Goal: Task Accomplishment & Management: Manage account settings

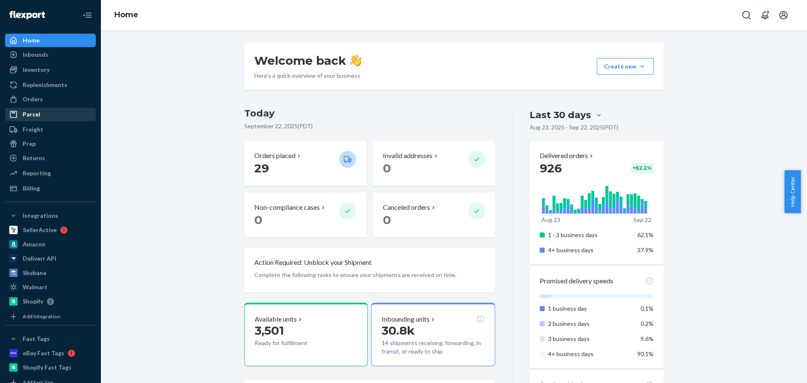
drag, startPoint x: 45, startPoint y: 92, endPoint x: 88, endPoint y: 112, distance: 47.2
click at [45, 92] on link "Orders" at bounding box center [50, 98] width 91 height 13
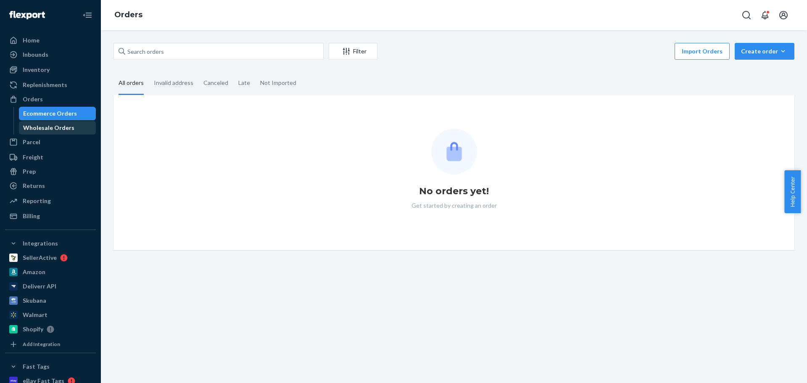
click at [69, 130] on div "Wholesale Orders" at bounding box center [48, 127] width 51 height 8
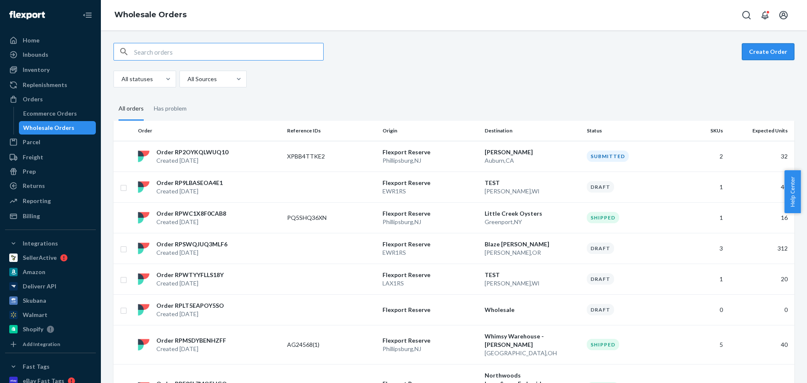
click at [773, 58] on button "Create Order" at bounding box center [767, 51] width 53 height 17
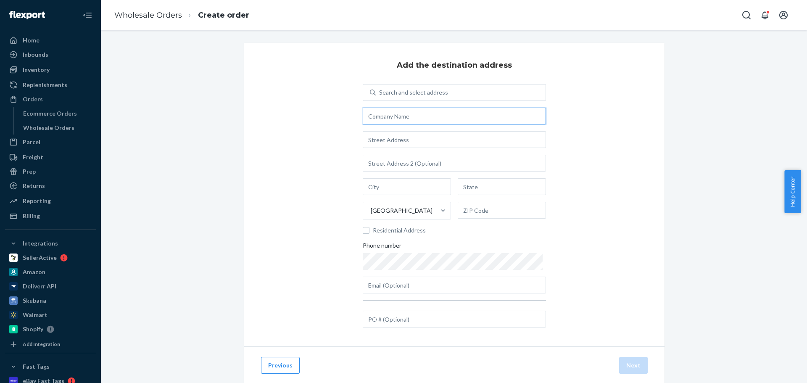
click at [447, 122] on input "text" at bounding box center [454, 116] width 183 height 17
paste input "ThE MANNER"
click at [372, 117] on input "ThE MANNER -" at bounding box center [454, 116] width 183 height 17
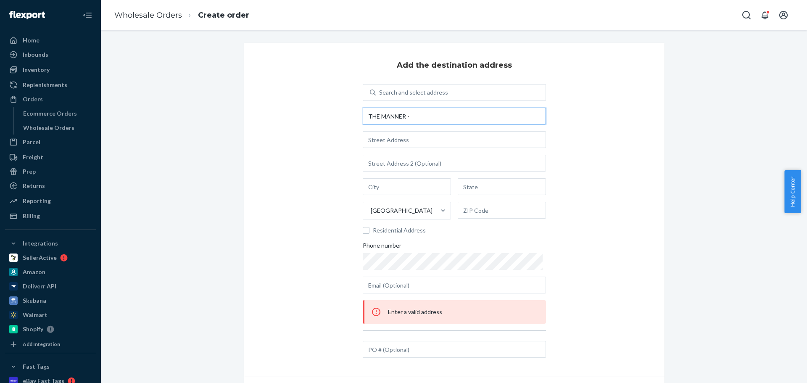
click at [419, 118] on input "THE MANNER -" at bounding box center [454, 116] width 183 height 17
paste input "Katzie Guy Hamilton"
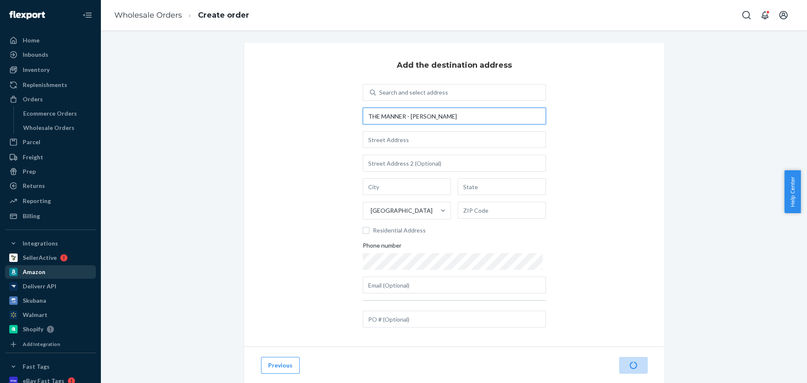
type input "THE MANNER - [PERSON_NAME]"
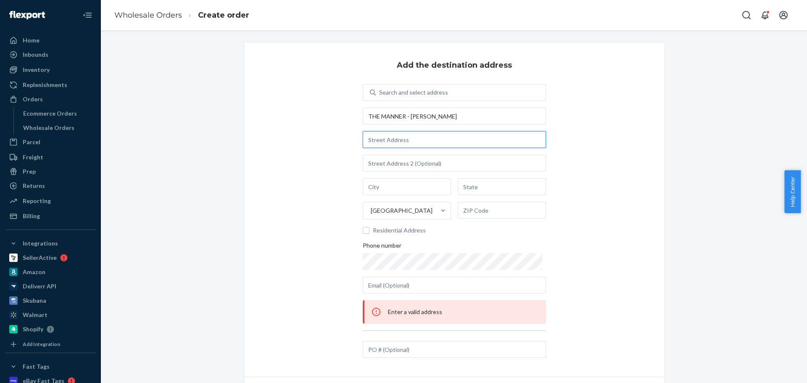
click at [401, 147] on input "text" at bounding box center [454, 139] width 183 height 17
paste input "58 thompson street"
type input "58 Thompson St"
type input "[GEOGRAPHIC_DATA] - [US_STATE]"
type input "NY"
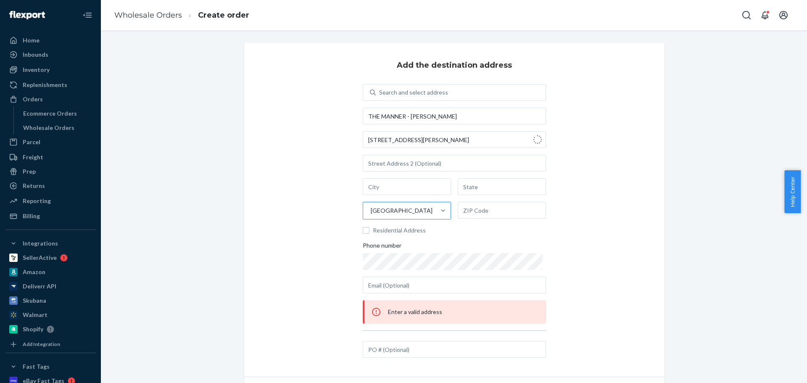
type input "10012"
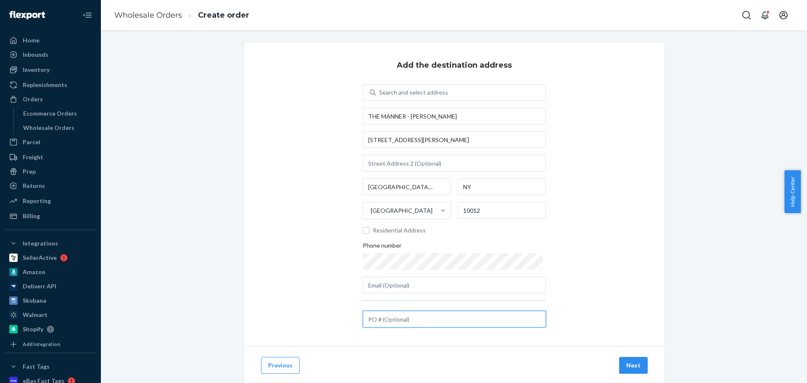
click at [404, 322] on input "text" at bounding box center [454, 318] width 183 height 17
paste input "AG24718"
type input "AG24718"
click at [633, 365] on button "Next" at bounding box center [633, 365] width 29 height 17
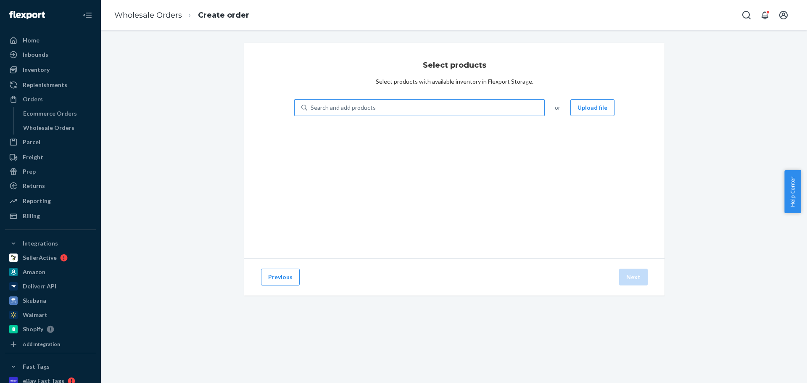
click at [406, 110] on div "Search and add products" at bounding box center [425, 107] width 237 height 15
click at [311, 110] on input "Search and add products" at bounding box center [310, 107] width 1 height 8
paste input "NC-AC-640WB-GOLD"
type input "NC-AC-640WB-GOLD"
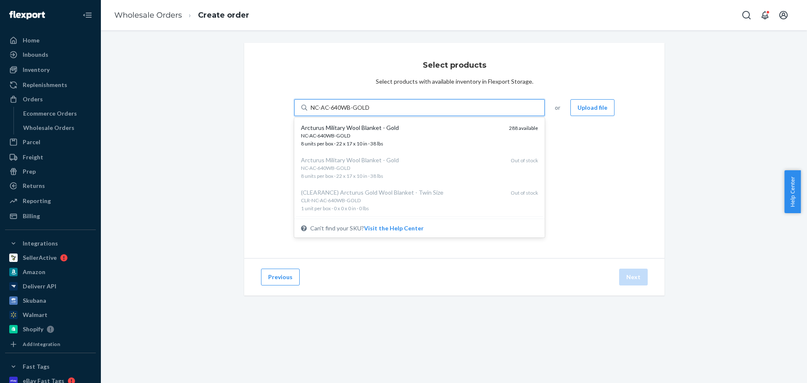
click at [382, 136] on div "NC-AC-640WB-GOLD" at bounding box center [401, 135] width 201 height 7
click at [369, 112] on input "NC-AC-640WB-GOLD" at bounding box center [339, 107] width 59 height 8
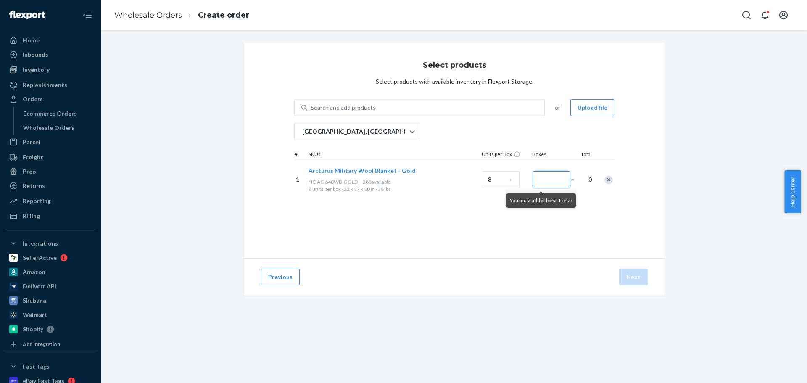
click at [543, 176] on input "Number of boxes" at bounding box center [551, 179] width 37 height 17
type input "3"
click at [623, 277] on button "Next" at bounding box center [633, 276] width 29 height 17
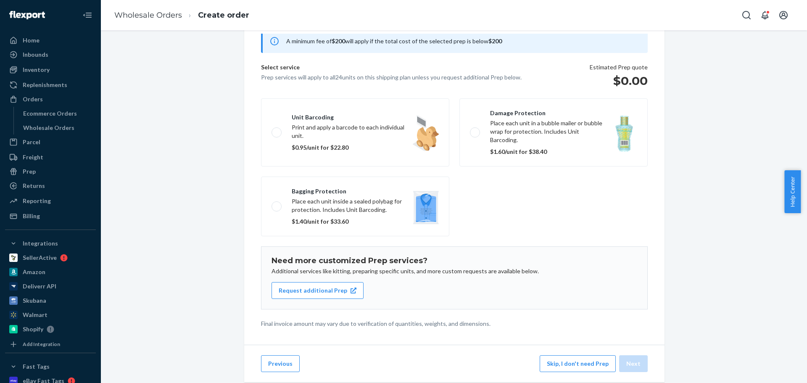
scroll to position [52, 0]
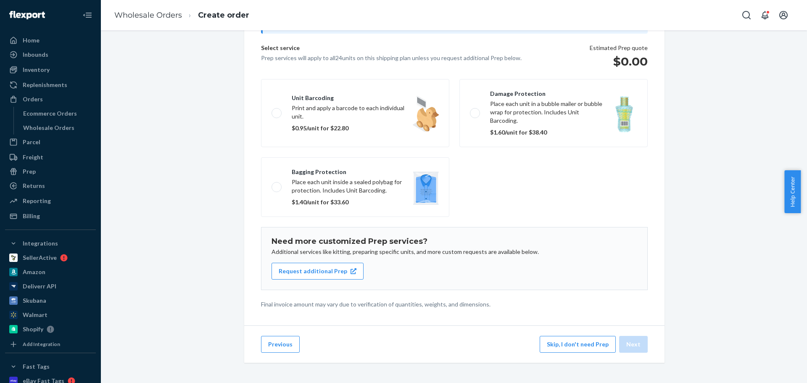
drag, startPoint x: 562, startPoint y: 346, endPoint x: 558, endPoint y: 349, distance: 4.9
click at [562, 346] on button "Skip, I don't need Prep" at bounding box center [577, 344] width 76 height 17
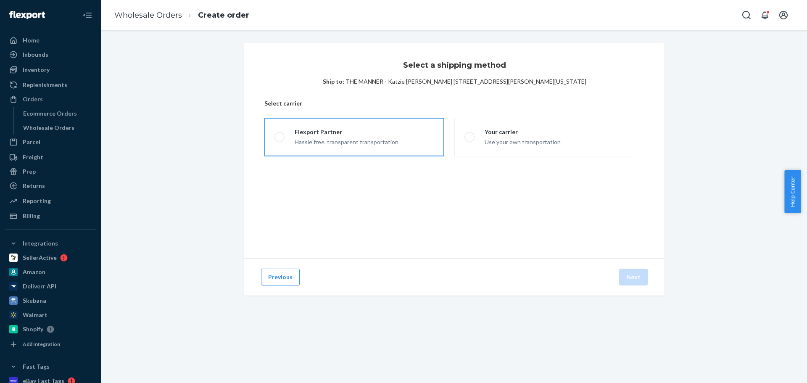
click at [375, 134] on div "Flexport Partner" at bounding box center [346, 132] width 104 height 8
click at [280, 134] on input "Flexport Partner Hassle free, transparent transportation" at bounding box center [276, 136] width 5 height 5
radio input "true"
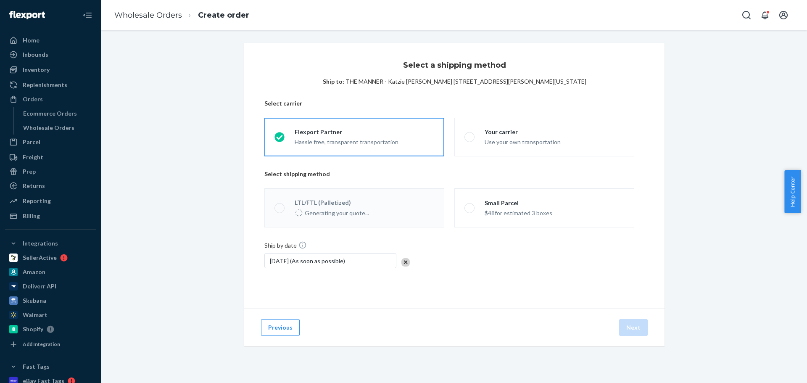
click at [509, 214] on div "$48 for estimated 3 boxes" at bounding box center [518, 212] width 68 height 10
click at [470, 210] on input "Small Parcel $48 for estimated 3 boxes" at bounding box center [466, 207] width 5 height 5
radio input "true"
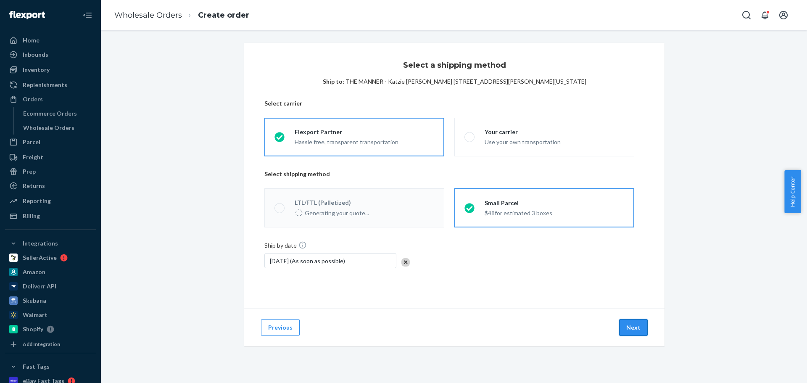
click at [627, 328] on button "Next" at bounding box center [633, 327] width 29 height 17
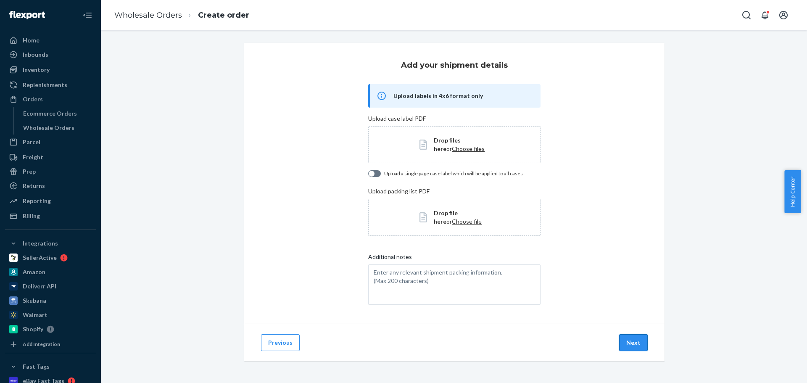
click at [631, 345] on button "Next" at bounding box center [633, 342] width 29 height 17
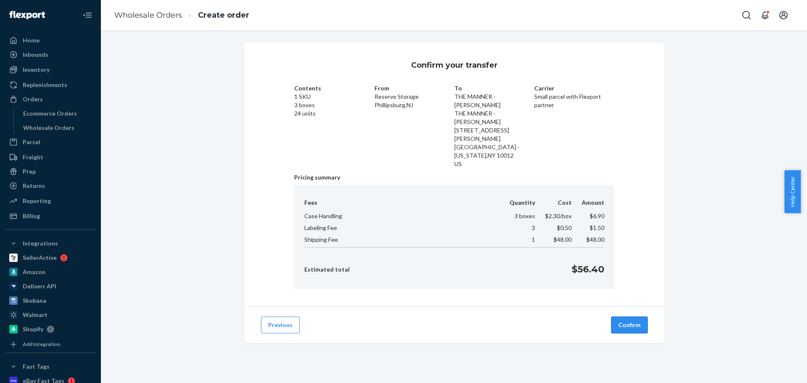
click at [622, 316] on button "Confirm" at bounding box center [629, 324] width 37 height 17
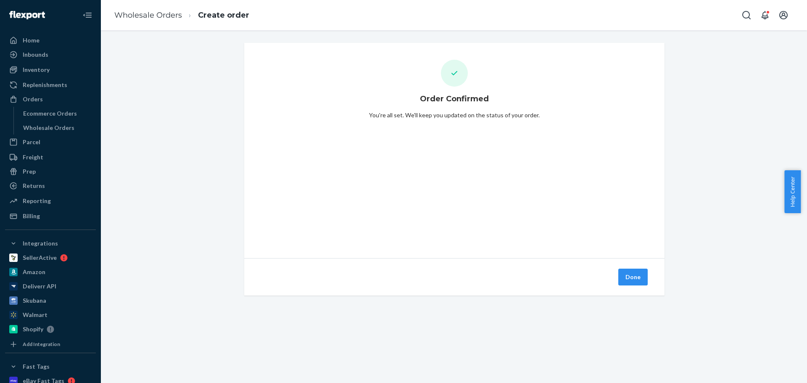
click at [631, 267] on div "Done" at bounding box center [454, 276] width 420 height 37
click at [638, 278] on button "Done" at bounding box center [632, 276] width 29 height 17
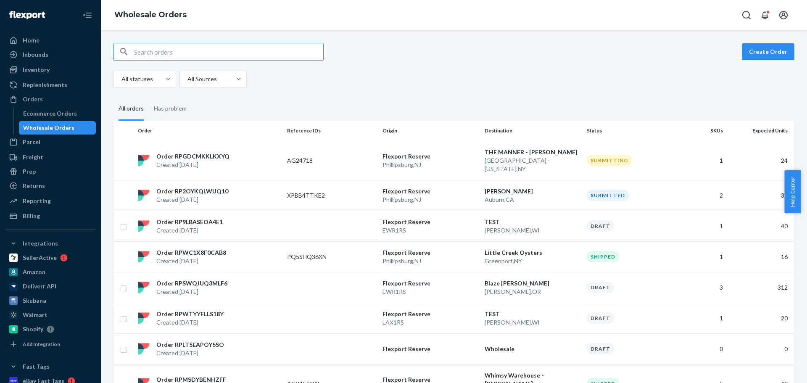
drag, startPoint x: 42, startPoint y: 95, endPoint x: 9, endPoint y: 117, distance: 39.7
click at [42, 95] on div "Orders" at bounding box center [50, 99] width 89 height 12
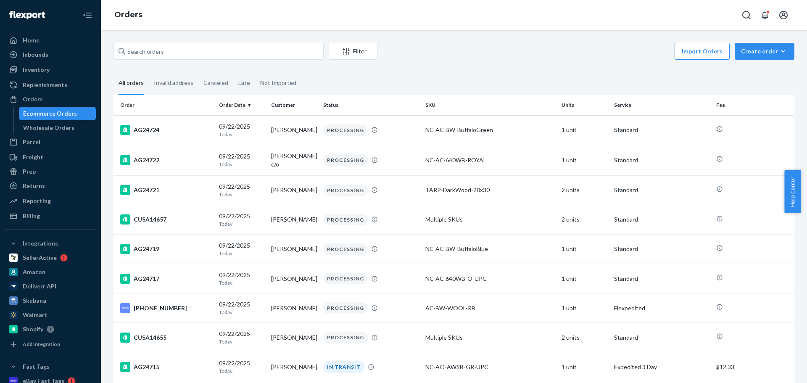
drag, startPoint x: 39, startPoint y: 125, endPoint x: 270, endPoint y: 151, distance: 232.9
click at [39, 125] on div "Wholesale Orders" at bounding box center [48, 127] width 51 height 8
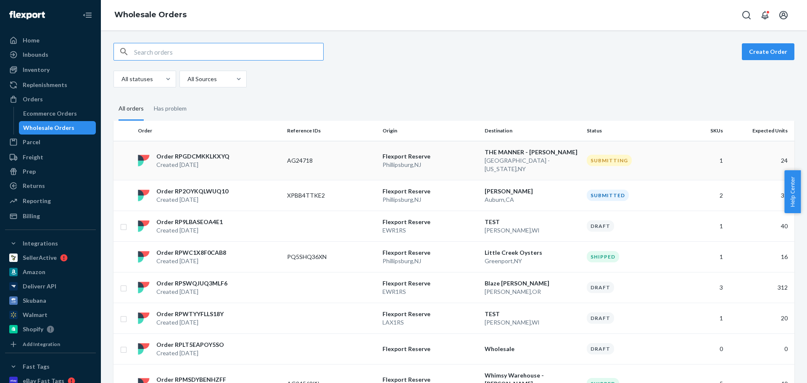
click at [256, 159] on div "Order RPGDCMKKLKXYQ Created Sep 22, 2025" at bounding box center [208, 160] width 149 height 17
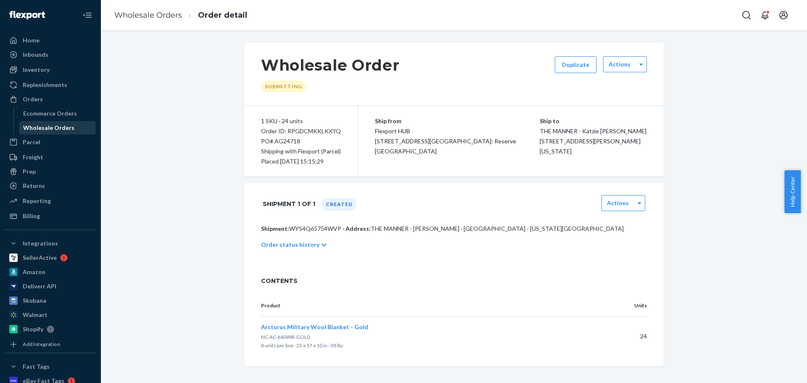
click at [53, 125] on div "Wholesale Orders" at bounding box center [48, 127] width 51 height 8
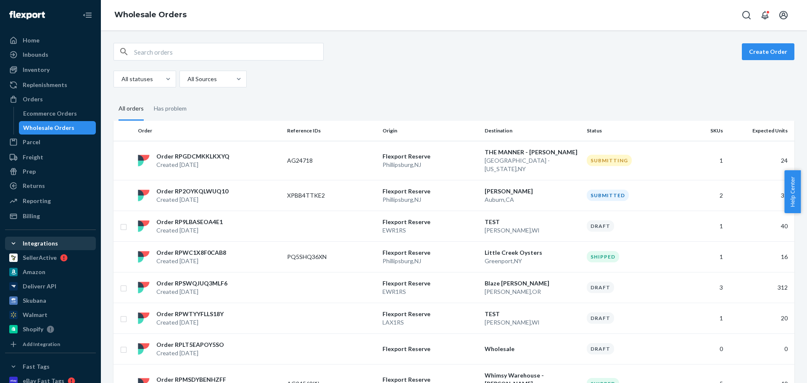
drag, startPoint x: 757, startPoint y: 54, endPoint x: 15, endPoint y: 247, distance: 767.4
click at [757, 54] on button "Create Order" at bounding box center [767, 51] width 53 height 17
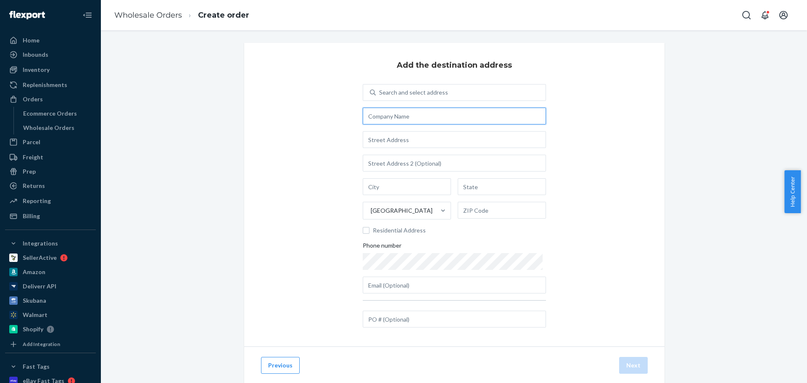
drag, startPoint x: 434, startPoint y: 113, endPoint x: 169, endPoint y: 212, distance: 283.4
click at [434, 113] on input "text" at bounding box center [454, 116] width 183 height 17
paste input "[PERSON_NAME]"
type input "[PERSON_NAME]"
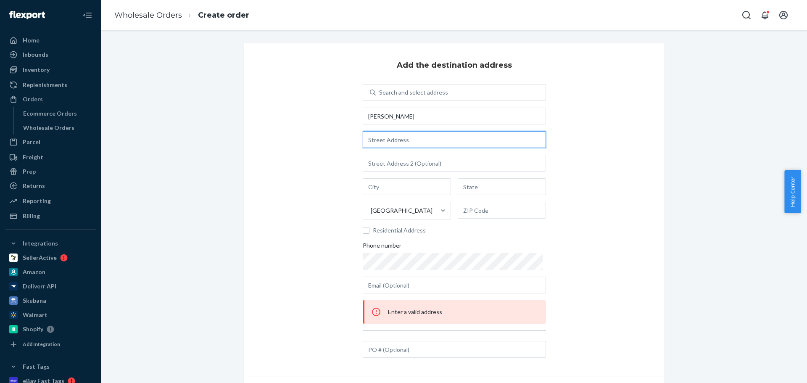
click at [448, 137] on input "text" at bounding box center [454, 139] width 183 height 17
paste input "295 W CENTER ST"
type input "295 W Center St"
type input "Provo"
type input "UT"
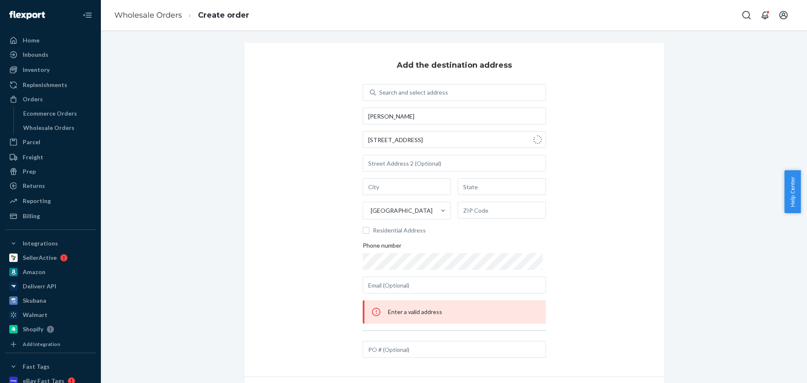
type input "84601"
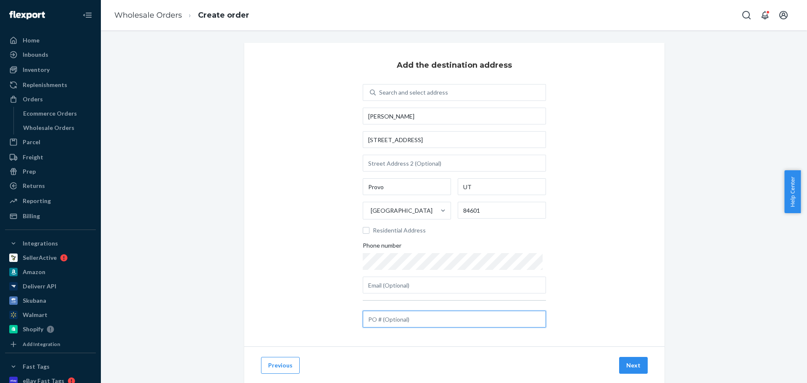
click at [446, 316] on input "text" at bounding box center [454, 318] width 183 height 17
paste input "AG24716"
type input "AG24716"
click at [624, 364] on button "Next" at bounding box center [633, 365] width 29 height 17
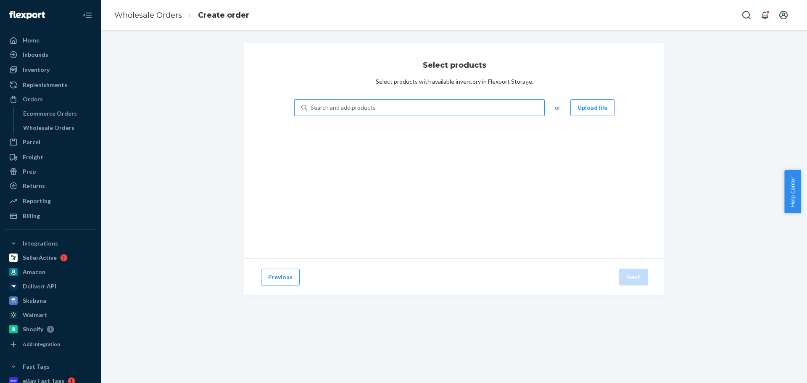
click at [348, 111] on div "Search and add products" at bounding box center [342, 107] width 65 height 8
click at [311, 111] on input "Search and add products" at bounding box center [310, 107] width 1 height 8
paste input "NC-AC-640WB-GRAY-UPC"
type input "NC-AC-640WB-GRAY-UPC"
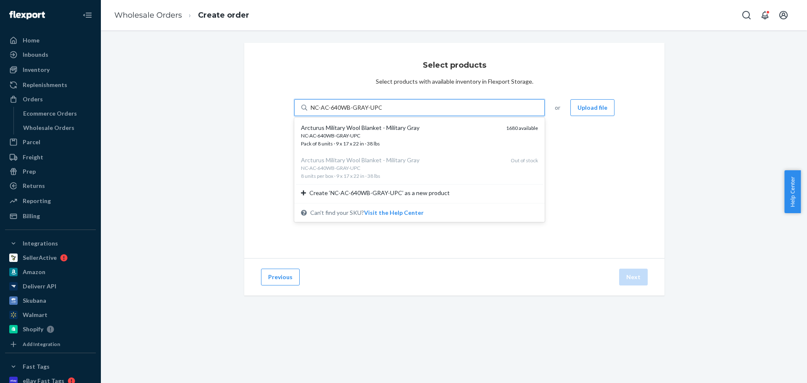
click at [350, 130] on div "Arcturus Military Wool Blanket - Military Gray" at bounding box center [400, 127] width 198 height 8
click at [350, 112] on input "NC-AC-640WB-GRAY-UPC" at bounding box center [345, 107] width 71 height 8
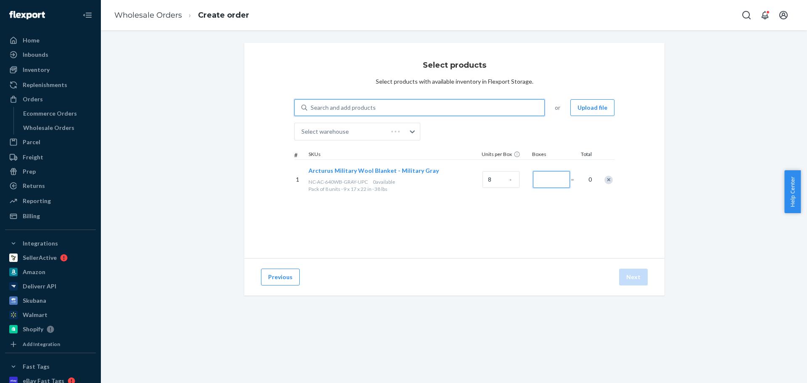
click at [551, 180] on input "Number of boxes" at bounding box center [551, 179] width 37 height 17
type input "1"
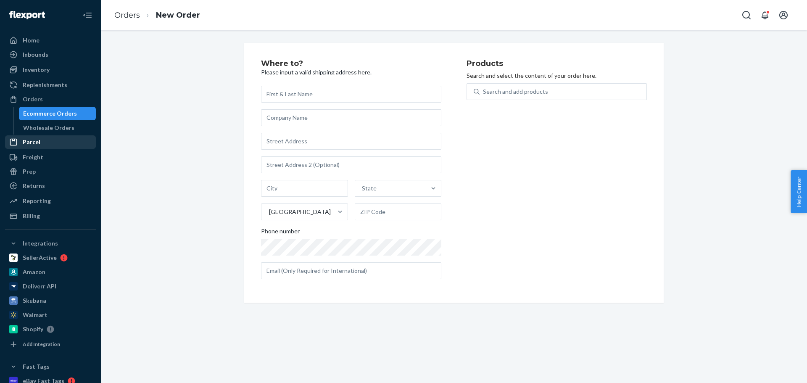
click at [47, 127] on div "Wholesale Orders" at bounding box center [48, 127] width 51 height 8
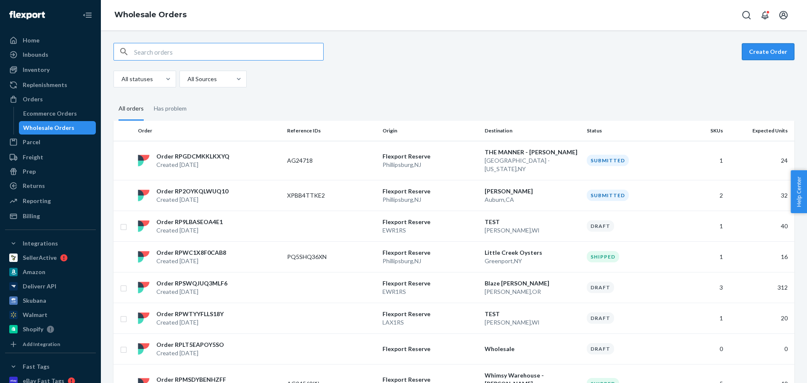
click at [771, 51] on button "Create Order" at bounding box center [767, 51] width 53 height 17
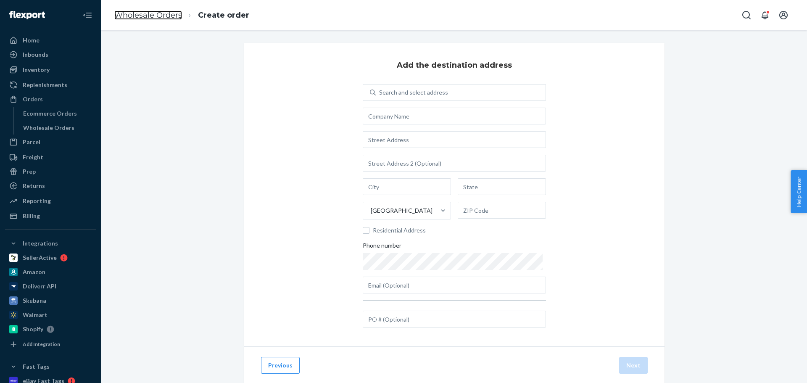
click at [131, 16] on link "Wholesale Orders" at bounding box center [148, 15] width 68 height 9
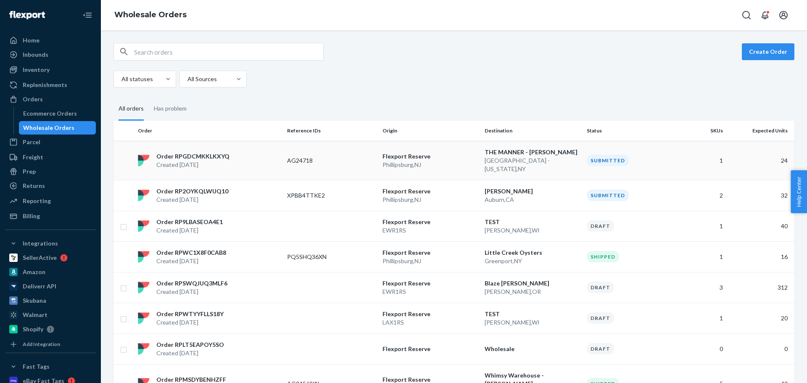
click at [356, 162] on div "AG24718" at bounding box center [331, 160] width 89 height 8
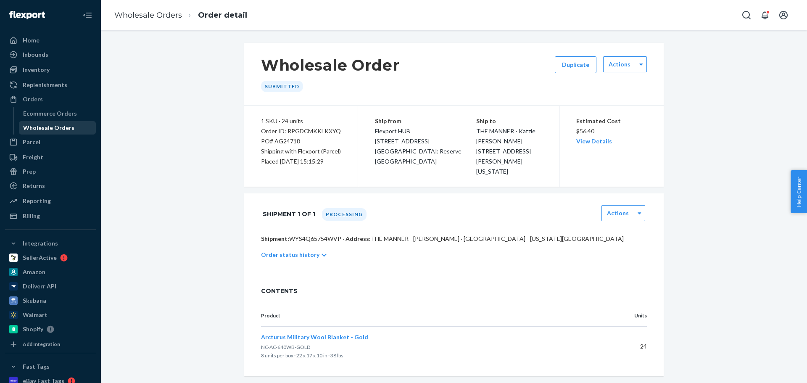
click at [53, 126] on div "Wholesale Orders" at bounding box center [48, 127] width 51 height 8
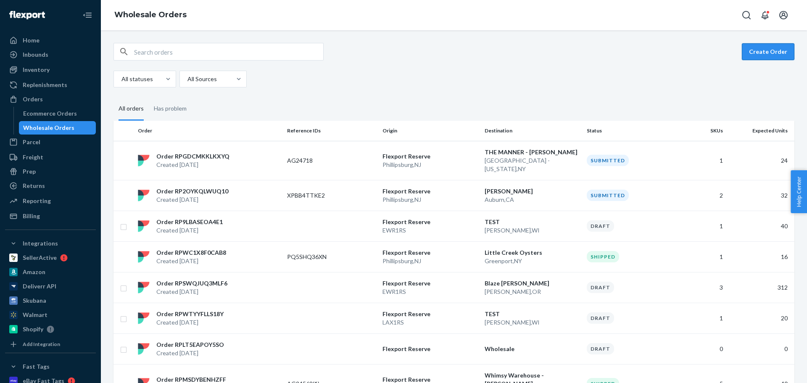
click at [754, 50] on button "Create Order" at bounding box center [767, 51] width 53 height 17
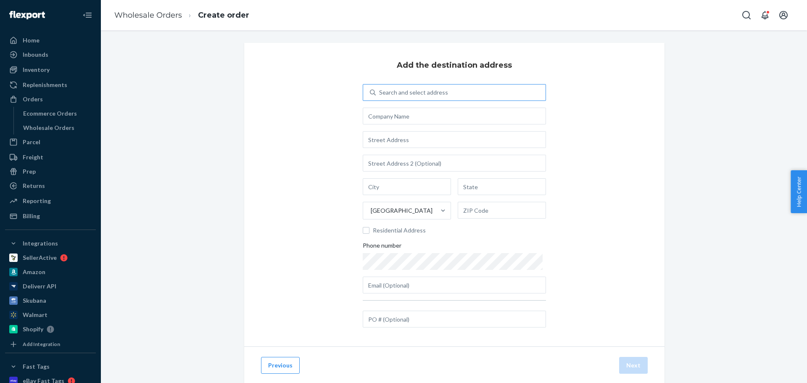
click at [398, 88] on div "Search and select address" at bounding box center [413, 92] width 69 height 8
click at [380, 88] on input "Search and select address" at bounding box center [379, 92] width 1 height 8
paste input "[PERSON_NAME]"
type input "[PERSON_NAME]"
click at [329, 111] on div "Add the destination address 0 results available for search term Katherine OBrie…" at bounding box center [454, 194] width 420 height 303
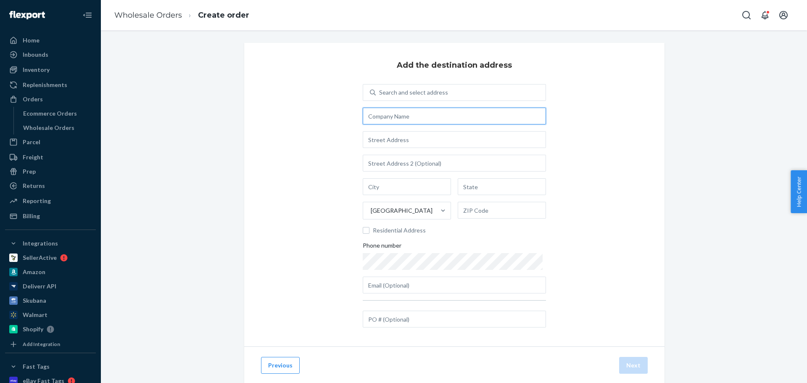
click at [426, 115] on input "text" at bounding box center [454, 116] width 183 height 17
paste input "[PERSON_NAME]"
type input "[PERSON_NAME]"
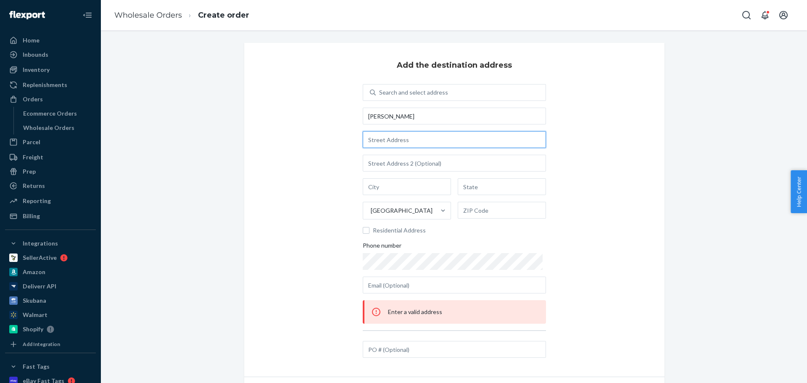
click at [400, 142] on input "text" at bounding box center [454, 139] width 183 height 17
paste input "295 W CENTER ST"
type input "295 W Center St"
type input "Provo"
type input "UT"
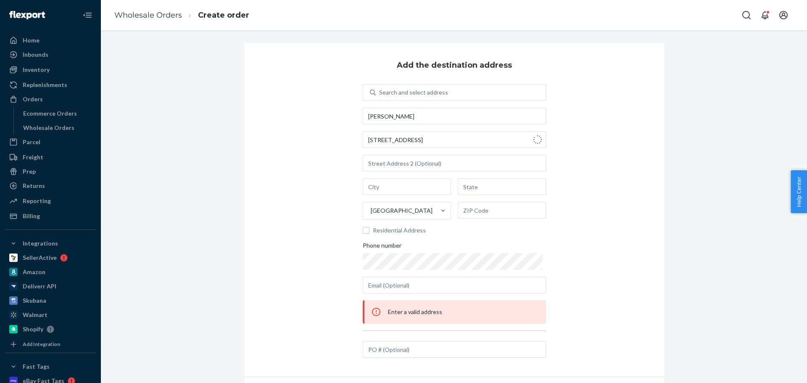
type input "84601"
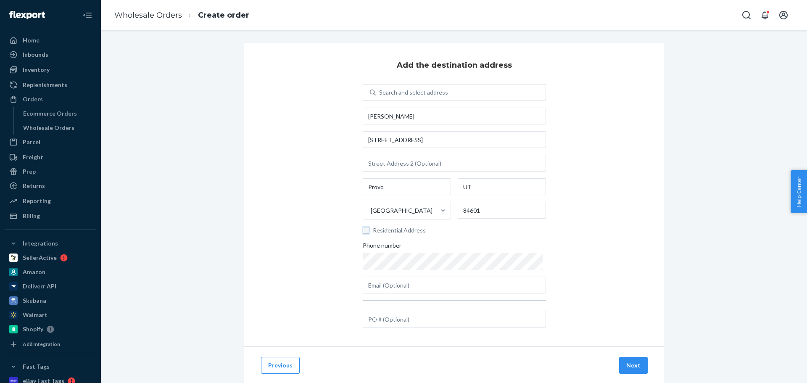
click at [363, 229] on input "Residential Address" at bounding box center [366, 230] width 7 height 7
click at [370, 230] on label "Residential Address" at bounding box center [454, 230] width 183 height 8
click at [369, 230] on input "Residential Address" at bounding box center [366, 230] width 7 height 7
checkbox input "false"
drag, startPoint x: 630, startPoint y: 362, endPoint x: 545, endPoint y: 321, distance: 94.5
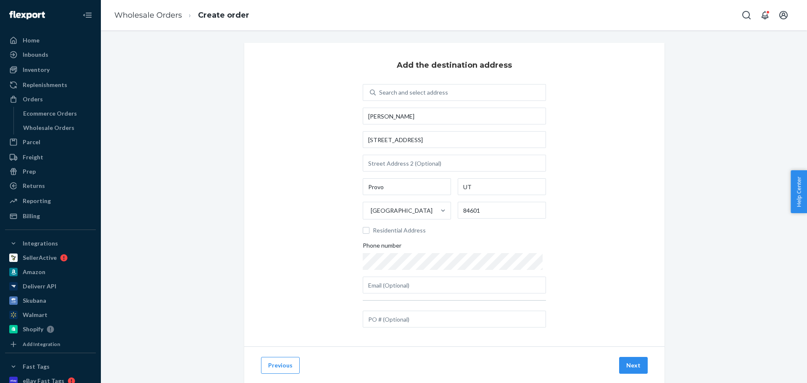
click at [630, 362] on button "Next" at bounding box center [633, 365] width 29 height 17
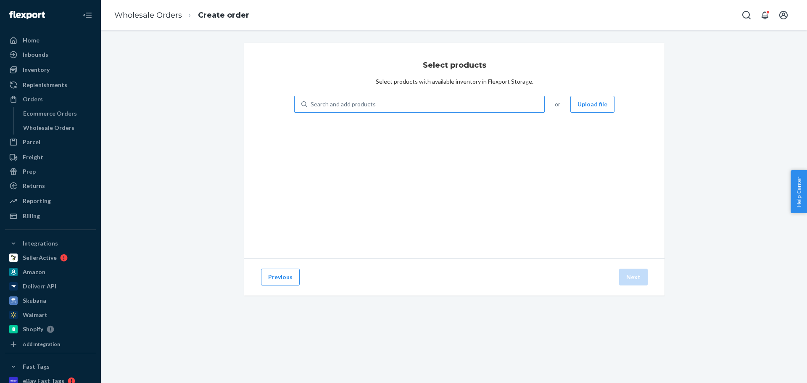
drag, startPoint x: 361, startPoint y: 104, endPoint x: 363, endPoint y: 109, distance: 5.7
click at [361, 104] on div "Search and add products" at bounding box center [342, 104] width 65 height 8
click at [311, 104] on input "Search and add products" at bounding box center [310, 104] width 1 height 8
paste input "NC-AC-640WB-GRAY-UPC"
type input "NC-AC-640WB-GRAY-UPC"
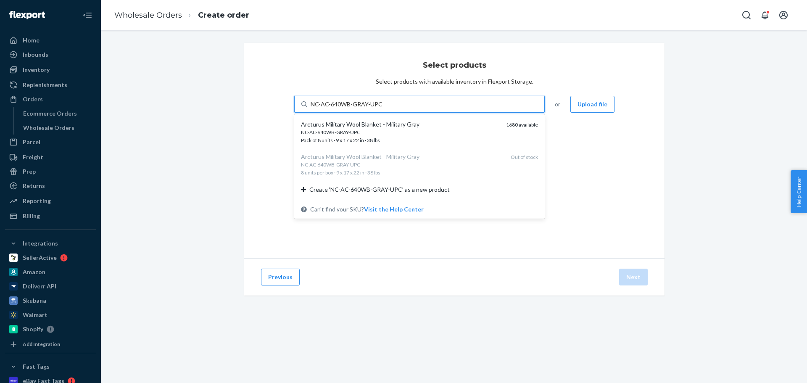
click at [377, 132] on div "NC-AC-640WB-GRAY-UPC" at bounding box center [400, 132] width 198 height 7
click at [377, 108] on input "NC-AC-640WB-GRAY-UPC" at bounding box center [345, 104] width 71 height 8
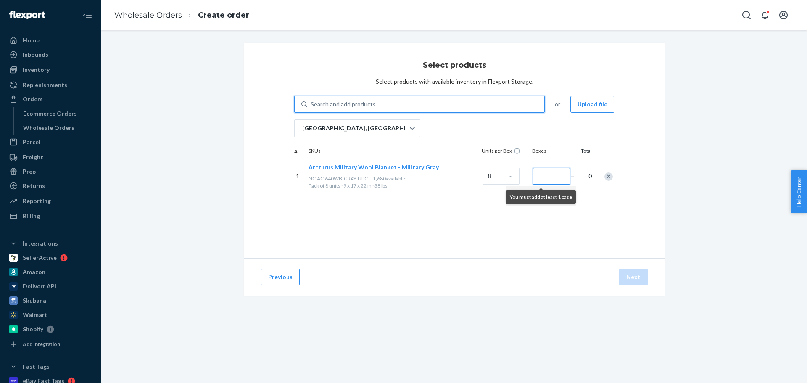
click at [546, 176] on input "Number of boxes" at bounding box center [551, 176] width 37 height 17
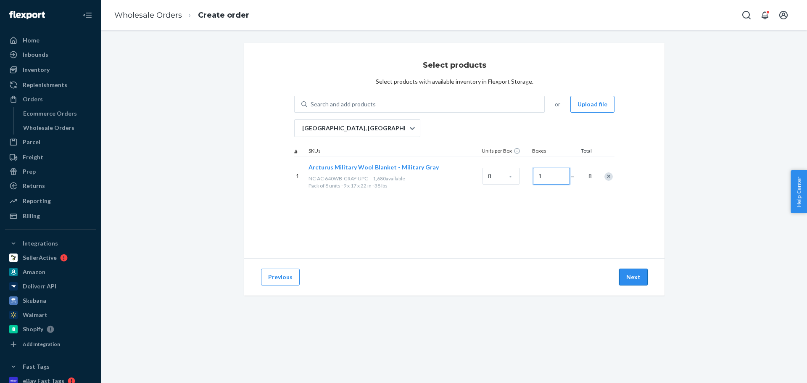
type input "1"
click at [627, 271] on button "Next" at bounding box center [633, 276] width 29 height 17
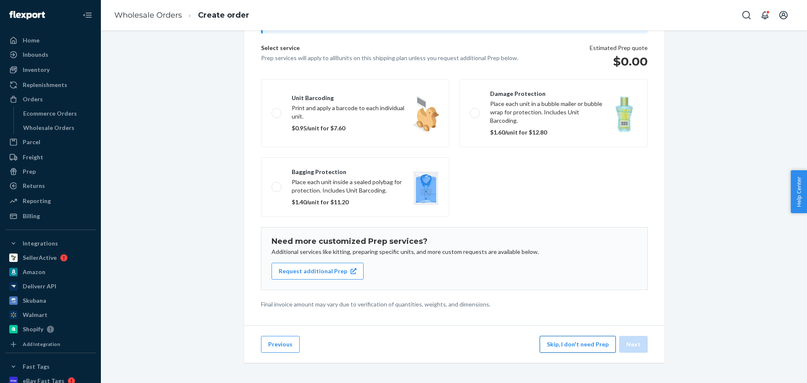
scroll to position [52, 0]
click at [565, 344] on button "Skip, I don't need Prep" at bounding box center [577, 344] width 76 height 17
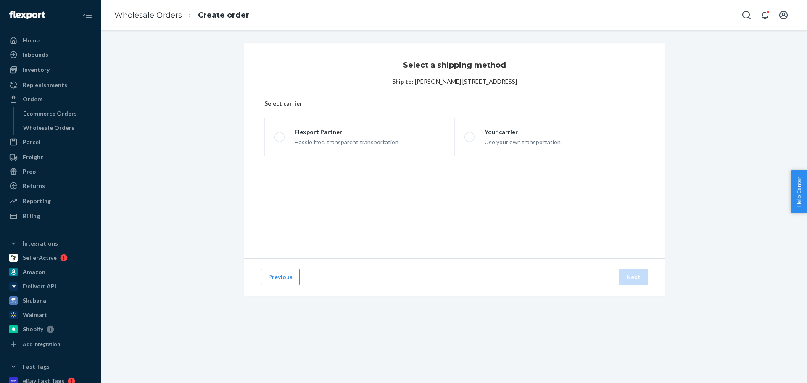
scroll to position [0, 0]
click at [515, 127] on label "Your carrier Use your own transportation" at bounding box center [544, 137] width 180 height 39
click at [470, 134] on input "Your carrier Use your own transportation" at bounding box center [466, 136] width 5 height 5
radio input "true"
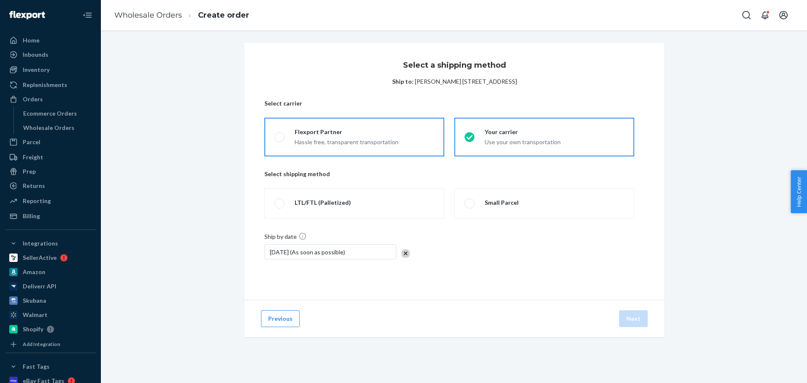
click at [352, 131] on div "Flexport Partner" at bounding box center [346, 132] width 104 height 8
click at [280, 134] on input "Flexport Partner Hassle free, transparent transportation" at bounding box center [276, 136] width 5 height 5
radio input "true"
radio input "false"
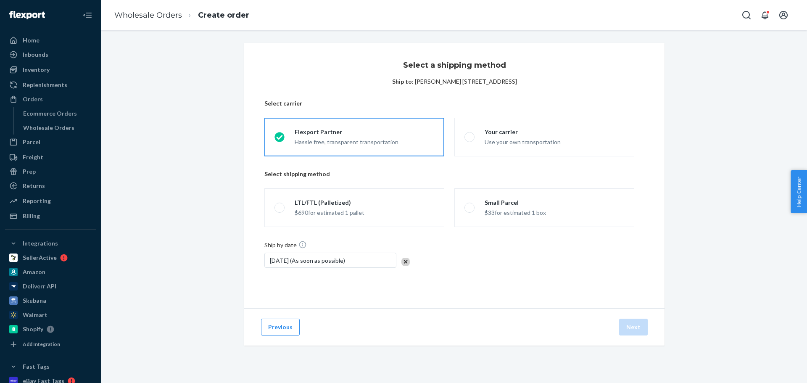
click at [504, 214] on div "$33 for estimated 1 box" at bounding box center [514, 212] width 61 height 10
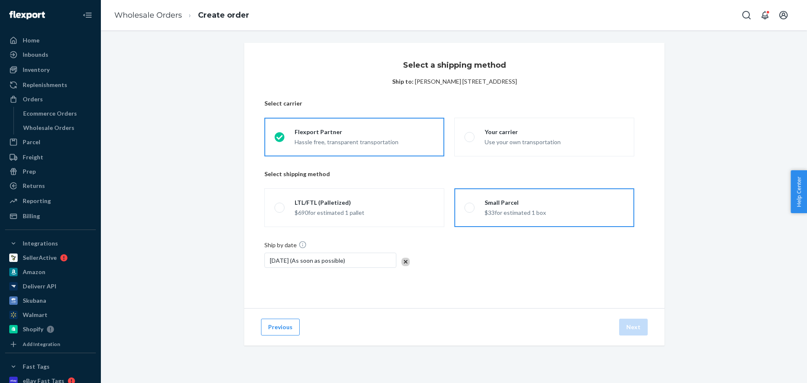
click at [470, 210] on input "Small Parcel $33 for estimated 1 box" at bounding box center [466, 207] width 5 height 5
radio input "true"
click at [635, 319] on button "Next" at bounding box center [633, 326] width 29 height 17
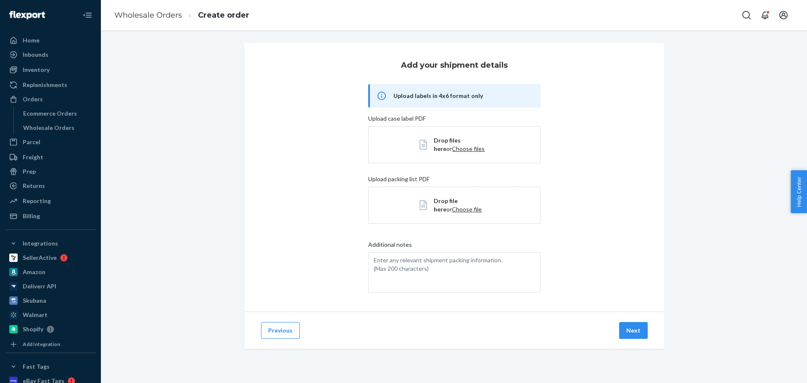
click at [628, 328] on button "Next" at bounding box center [633, 330] width 29 height 17
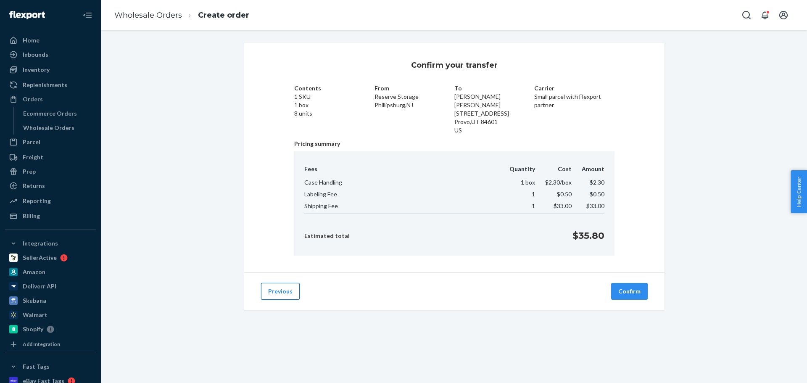
click at [273, 294] on button "Previous" at bounding box center [280, 291] width 39 height 17
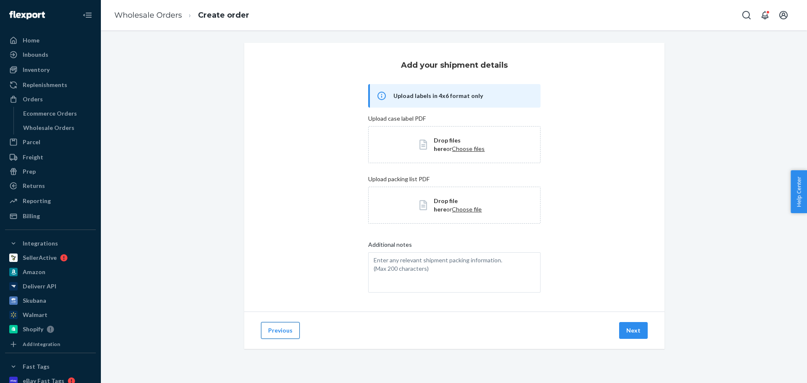
click at [275, 333] on button "Previous" at bounding box center [280, 330] width 39 height 17
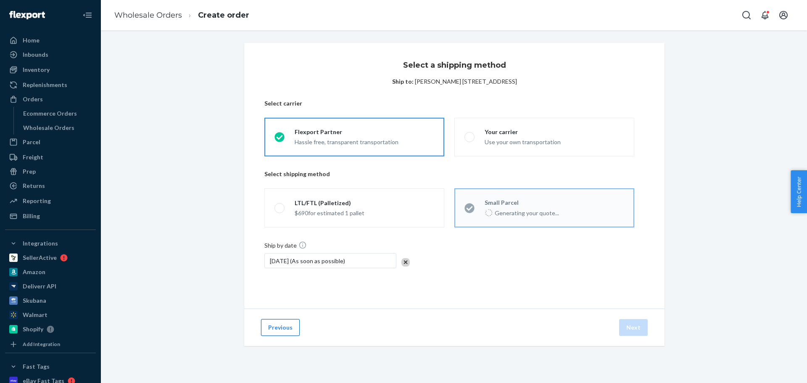
click at [274, 332] on button "Previous" at bounding box center [280, 327] width 39 height 17
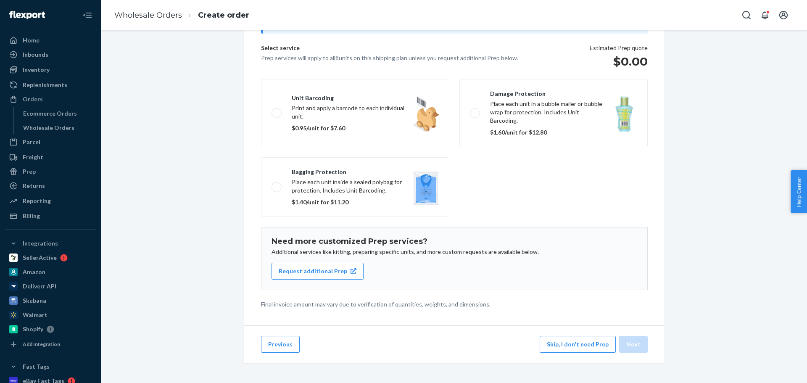
scroll to position [52, 0]
click at [279, 335] on div "Previous Skip, I don't need Prep Next" at bounding box center [454, 343] width 420 height 37
click at [279, 342] on button "Previous" at bounding box center [280, 344] width 39 height 17
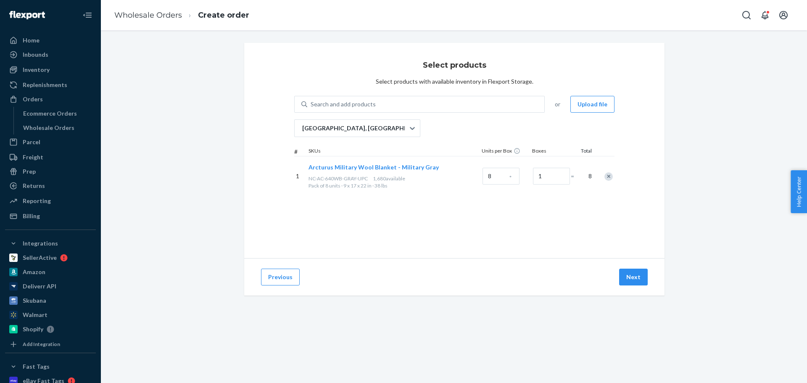
scroll to position [0, 0]
click at [278, 285] on div "Previous Next" at bounding box center [454, 276] width 420 height 37
click at [277, 279] on button "Previous" at bounding box center [280, 276] width 39 height 17
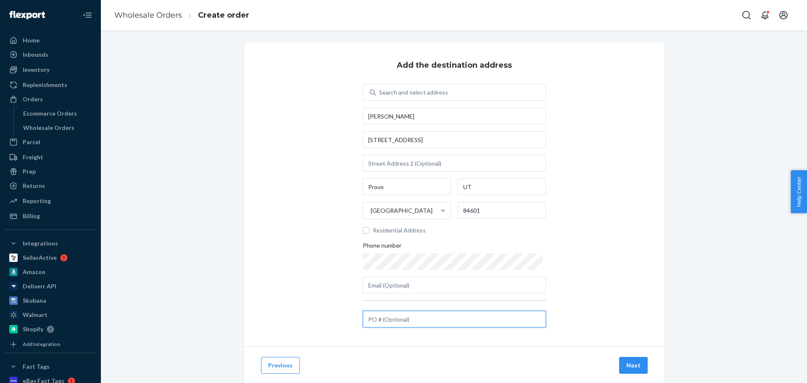
drag, startPoint x: 404, startPoint y: 315, endPoint x: 410, endPoint y: 321, distance: 8.6
click at [404, 315] on input "text" at bounding box center [454, 318] width 183 height 17
paste input "AG24716"
type input "AG24716"
click at [629, 363] on button "Next" at bounding box center [633, 365] width 29 height 17
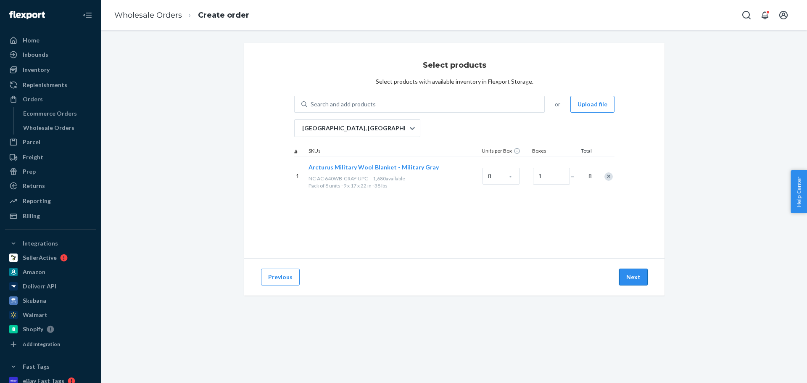
click at [628, 276] on button "Next" at bounding box center [633, 276] width 29 height 17
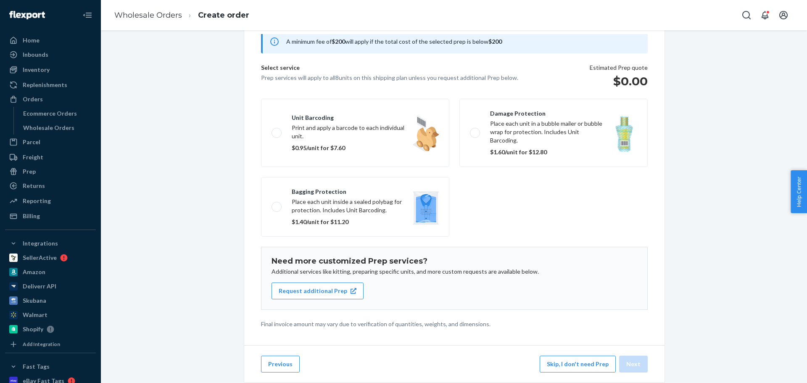
scroll to position [52, 0]
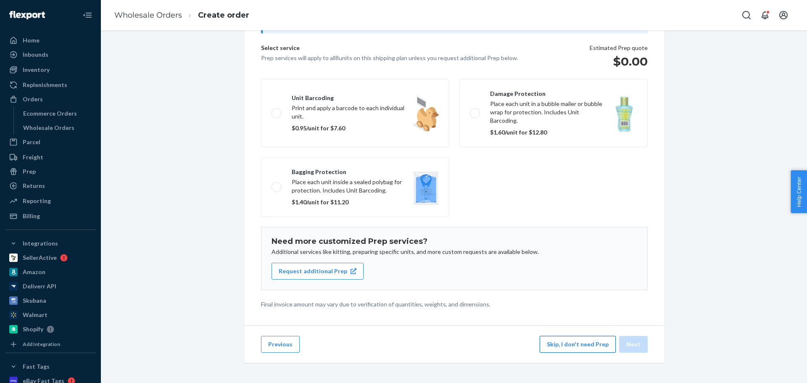
click at [564, 339] on button "Skip, I don't need Prep" at bounding box center [577, 344] width 76 height 17
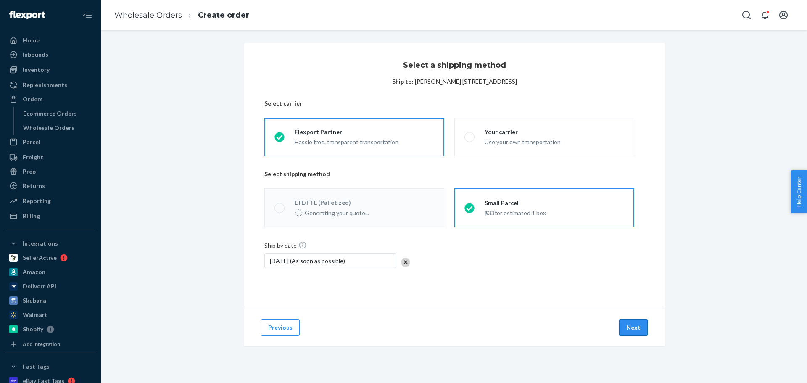
click at [625, 327] on button "Next" at bounding box center [633, 327] width 29 height 17
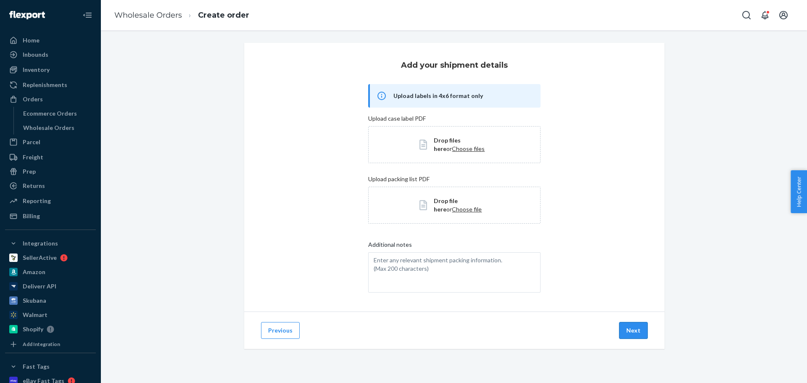
click at [628, 329] on button "Next" at bounding box center [633, 330] width 29 height 17
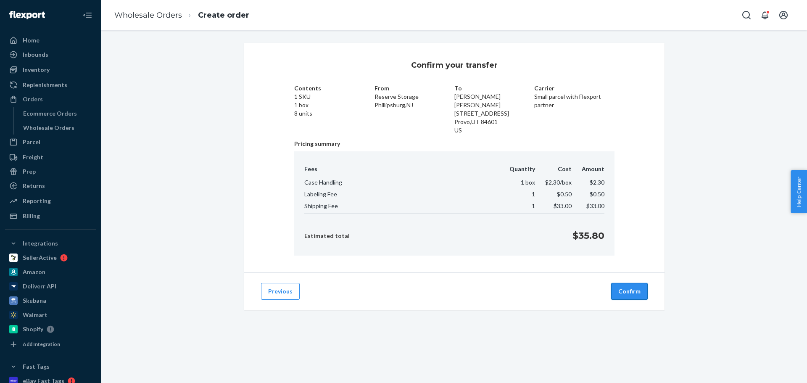
click at [628, 284] on button "Confirm" at bounding box center [629, 291] width 37 height 17
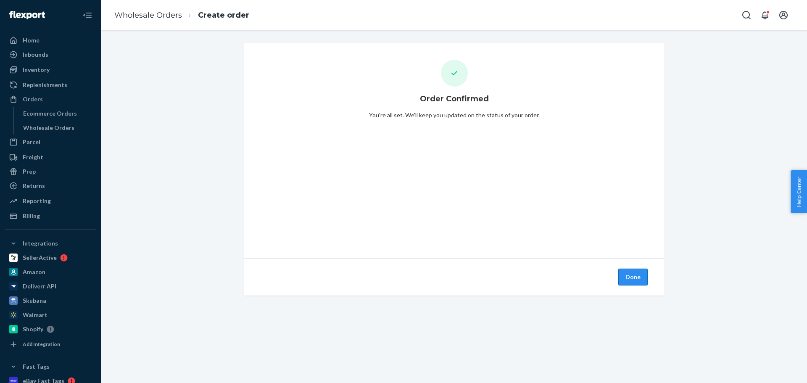
click at [625, 276] on button "Done" at bounding box center [632, 276] width 29 height 17
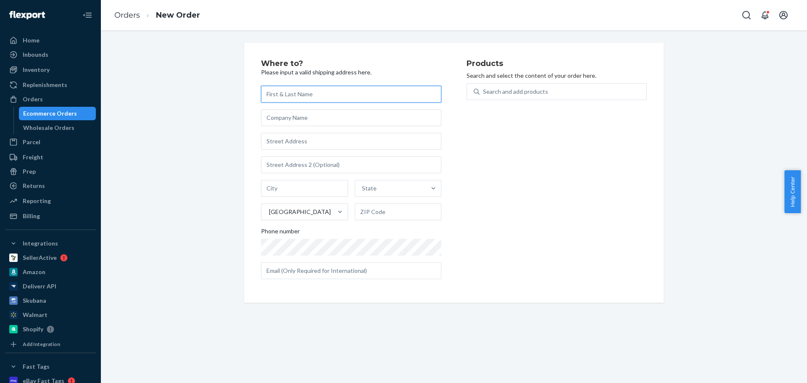
click at [297, 92] on input "text" at bounding box center [351, 94] width 180 height 17
paste input "[PERSON_NAME]"
type input "[PERSON_NAME]"
click at [297, 146] on input "text" at bounding box center [351, 141] width 180 height 17
paste input "[STREET_ADDRESS]"
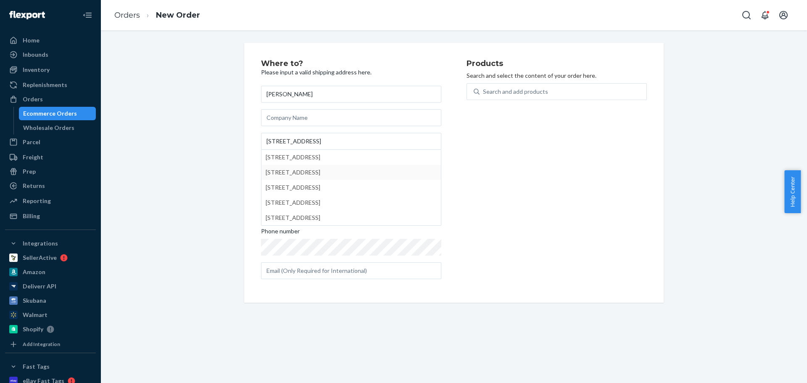
type input "[STREET_ADDRESS]"
type input "Provo"
type input "84601"
click at [522, 90] on div "Search and add products" at bounding box center [515, 91] width 65 height 8
click at [483, 90] on input "Search and add products" at bounding box center [483, 91] width 1 height 8
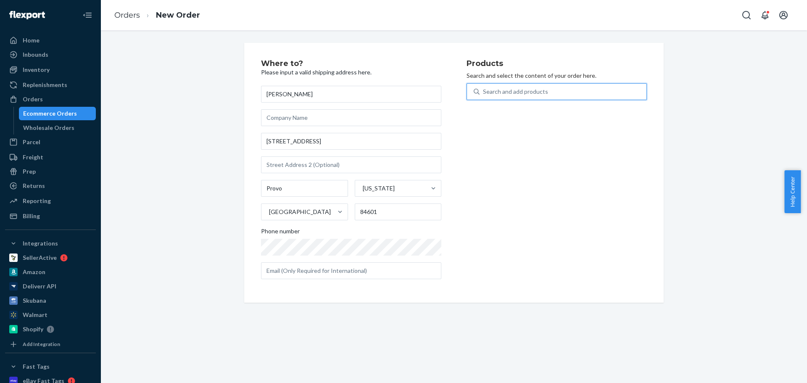
paste input "NC-AC-640WB-GRAY-UPC"
type input "NC-AC-640WB-GRAY-UPC"
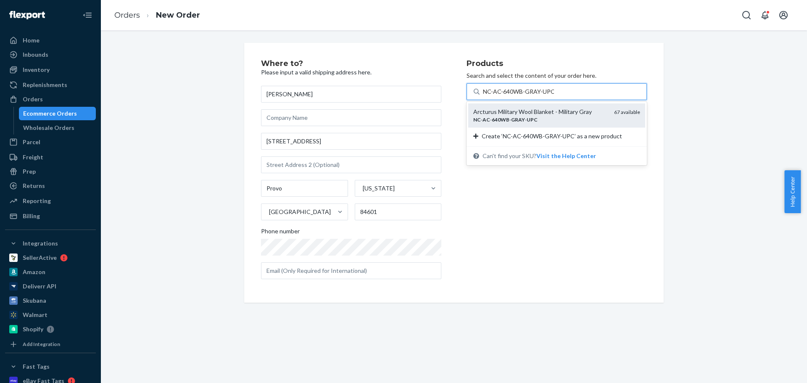
click at [527, 113] on div "Arcturus Military Wool Blanket - Military Gray" at bounding box center [540, 112] width 134 height 8
click at [527, 96] on input "NC-AC-640WB-GRAY-UPC" at bounding box center [518, 91] width 71 height 8
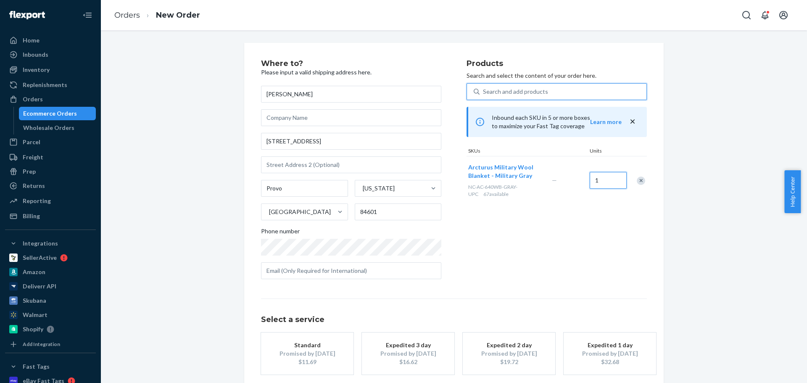
click at [610, 181] on input "1" at bounding box center [607, 180] width 37 height 17
type input "15"
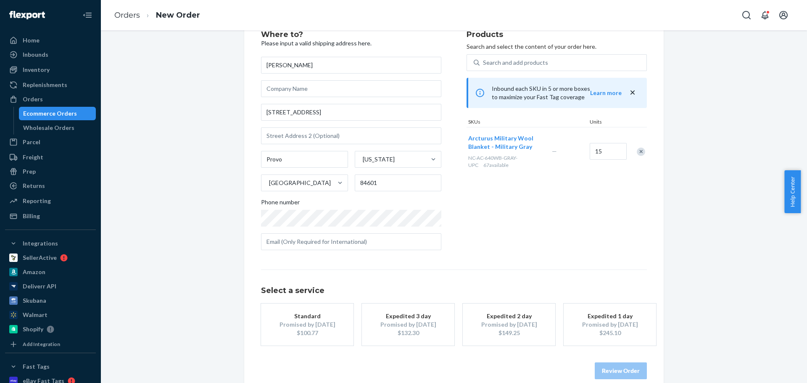
scroll to position [42, 0]
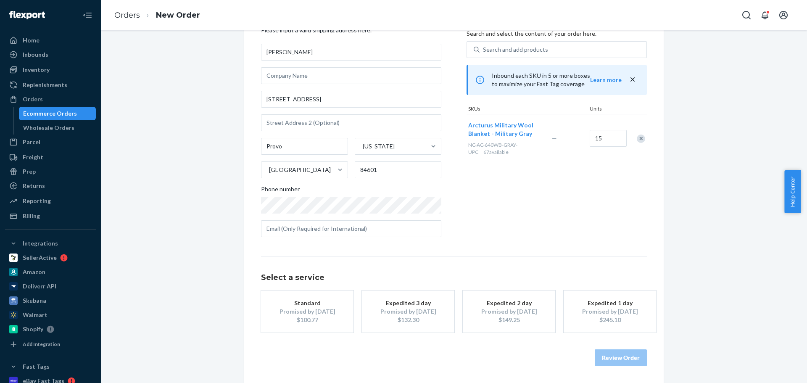
click at [306, 313] on div "Promised by Oct 2, 2025" at bounding box center [306, 311] width 67 height 8
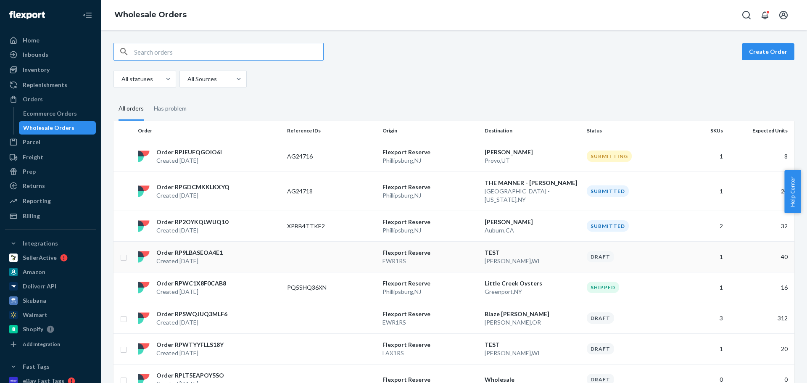
click at [127, 259] on td at bounding box center [123, 256] width 21 height 31
click at [123, 259] on input "checkbox" at bounding box center [123, 256] width 7 height 9
checkbox input "true"
click at [705, 54] on button "Delete Order" at bounding box center [709, 51] width 52 height 17
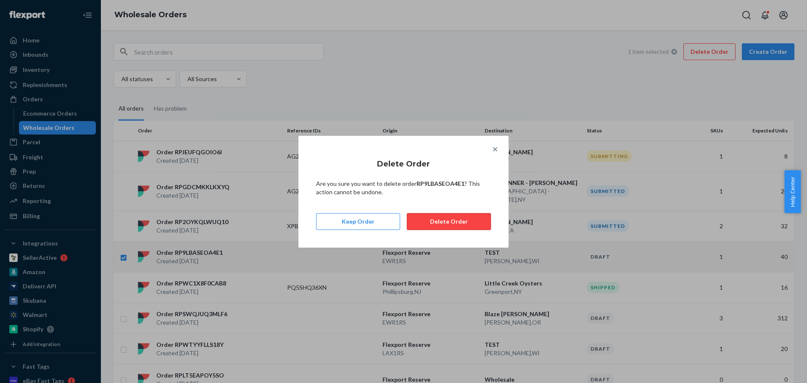
click at [452, 220] on button "Delete Order" at bounding box center [449, 221] width 84 height 17
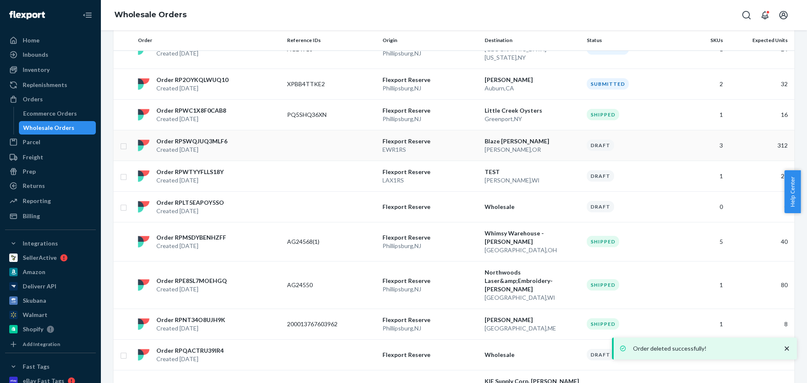
scroll to position [168, 0]
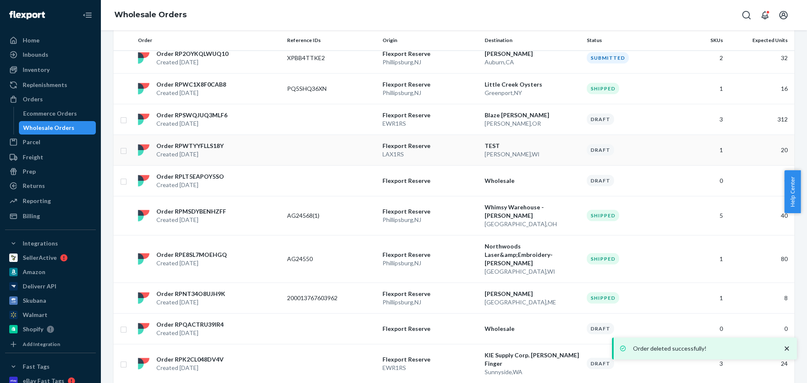
click at [124, 150] on input "checkbox" at bounding box center [123, 149] width 7 height 9
checkbox input "true"
click at [125, 180] on input "checkbox" at bounding box center [123, 180] width 7 height 9
checkbox input "true"
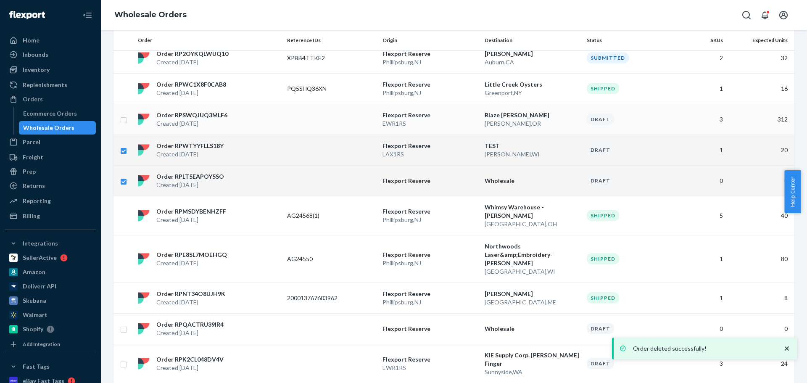
click at [124, 121] on input "checkbox" at bounding box center [123, 119] width 7 height 9
checkbox input "true"
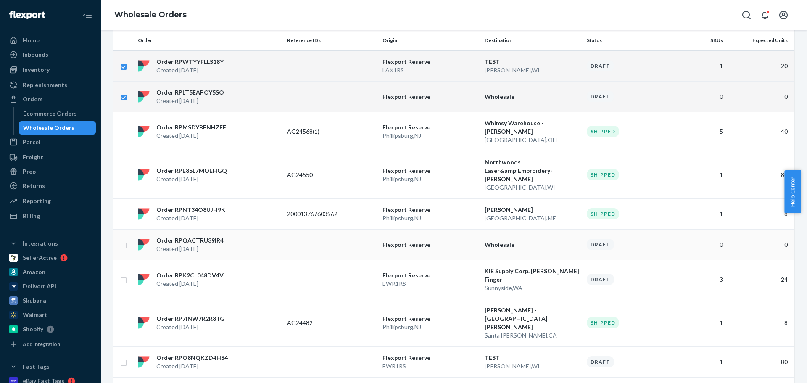
scroll to position [294, 0]
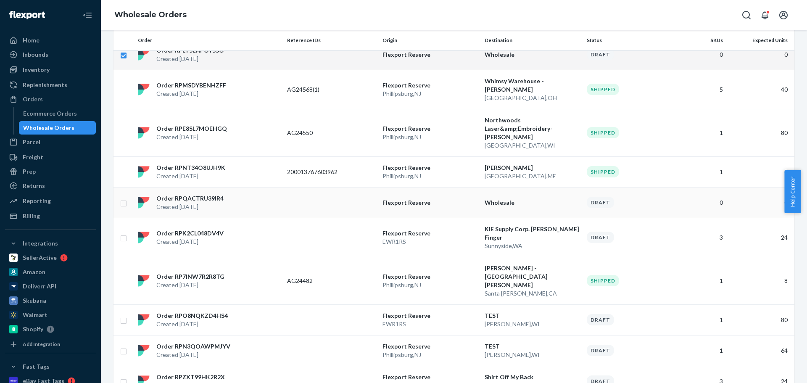
click at [123, 198] on input "checkbox" at bounding box center [123, 202] width 7 height 9
checkbox input "true"
click at [124, 233] on input "checkbox" at bounding box center [123, 237] width 7 height 9
checkbox input "true"
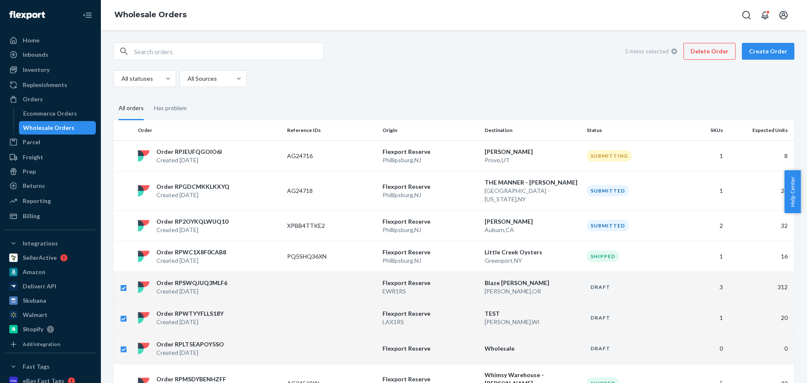
scroll to position [0, 0]
click at [716, 57] on button "Delete Order" at bounding box center [709, 51] width 52 height 17
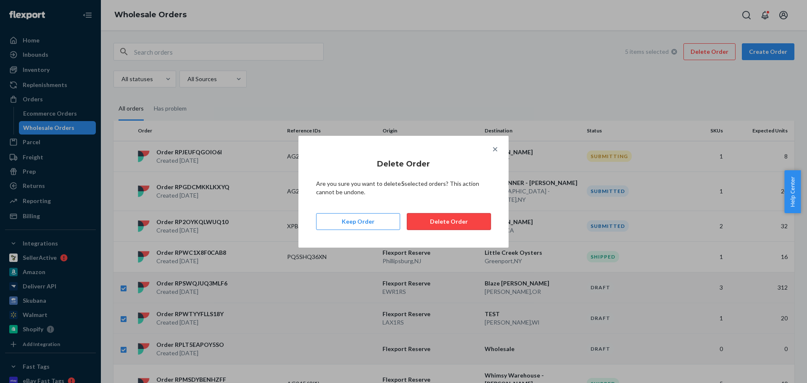
click at [452, 218] on button "Delete Order" at bounding box center [449, 221] width 84 height 17
checkbox input "false"
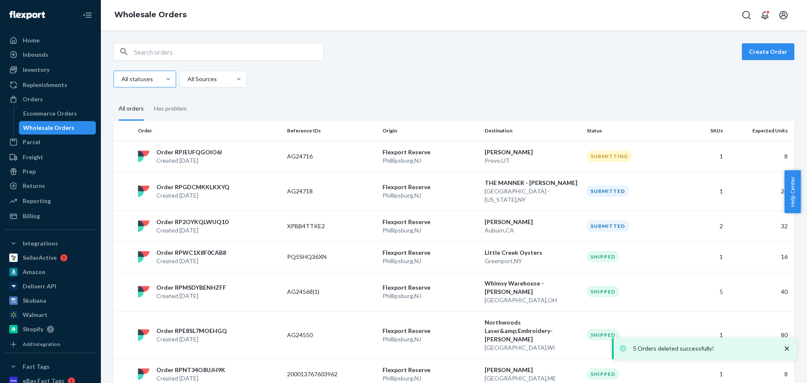
click at [153, 83] on div at bounding box center [144, 79] width 47 height 10
click at [121, 83] on input "All statuses" at bounding box center [121, 79] width 1 height 8
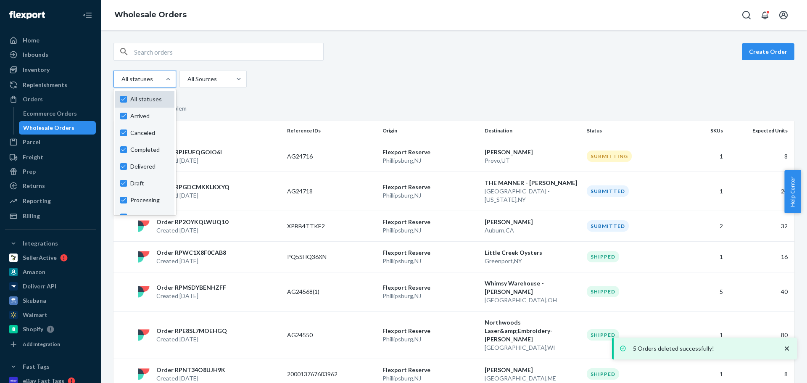
click at [134, 94] on div "All statuses" at bounding box center [144, 99] width 59 height 17
click at [121, 83] on input "option Arrived focused, 1 of 11. 11 results available. Use Up and Down to choos…" at bounding box center [121, 79] width 1 height 8
checkbox input "false"
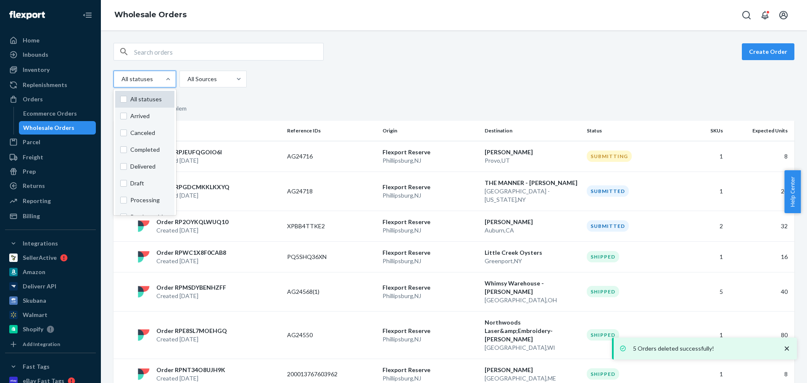
checkbox input "false"
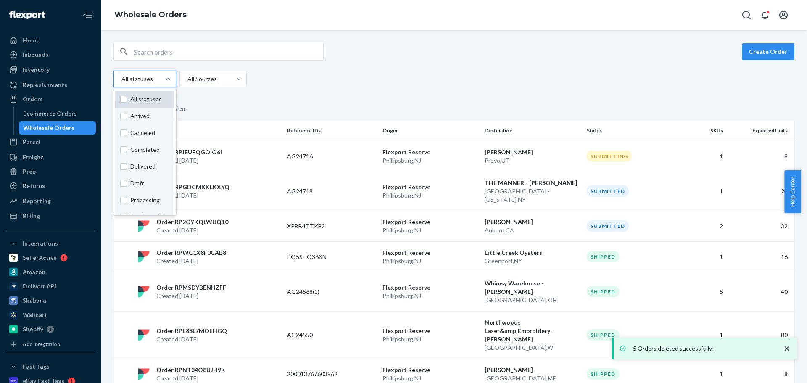
checkbox input "false"
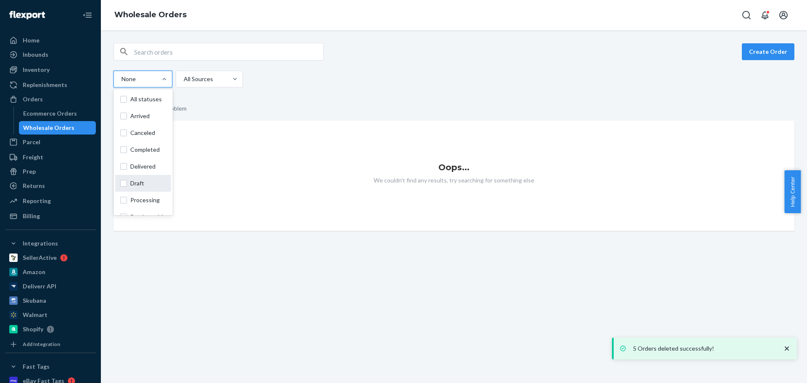
click at [146, 183] on span "Draft" at bounding box center [148, 183] width 36 height 8
checkbox input "true"
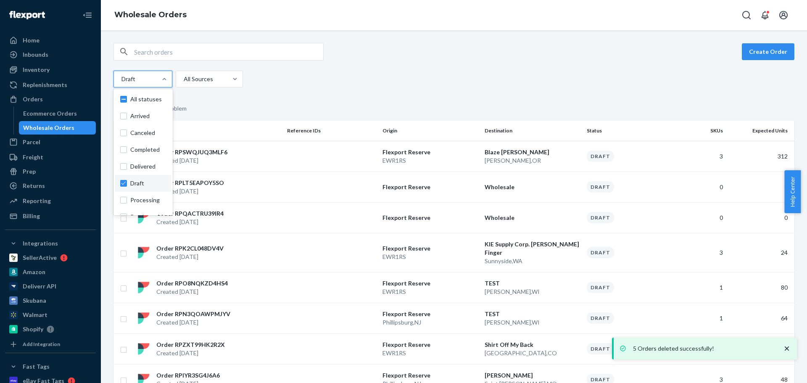
click at [397, 87] on div "option Draft, selected. option Processing focused, 0 of 11. 11 results availabl…" at bounding box center [450, 79] width 674 height 17
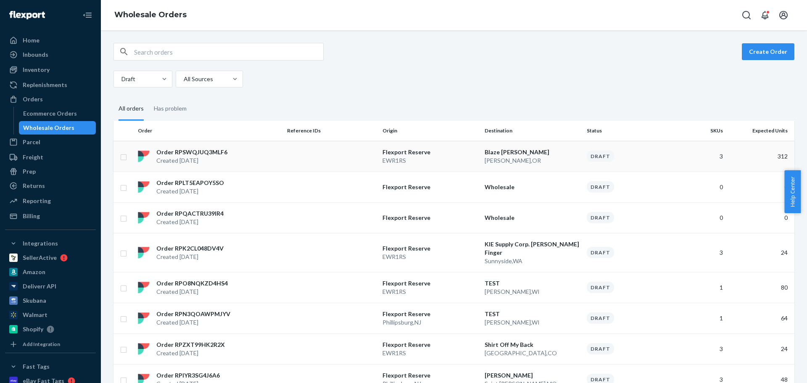
click at [124, 157] on input "checkbox" at bounding box center [123, 156] width 7 height 9
checkbox input "true"
click at [123, 190] on input "checkbox" at bounding box center [123, 186] width 7 height 9
checkbox input "true"
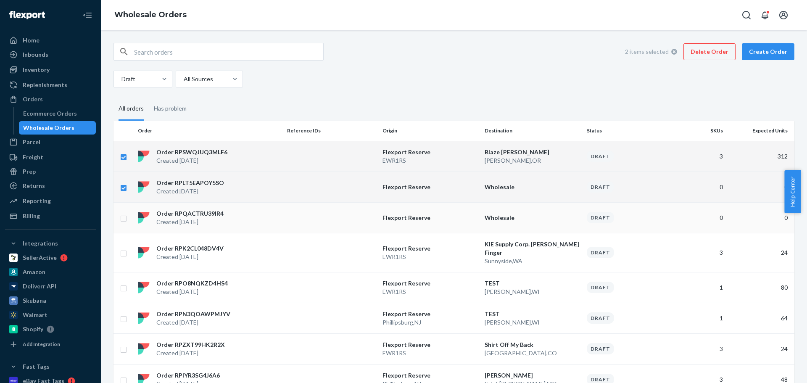
click at [122, 218] on input "checkbox" at bounding box center [123, 217] width 7 height 9
checkbox input "true"
click at [122, 248] on input "checkbox" at bounding box center [123, 252] width 7 height 9
checkbox input "true"
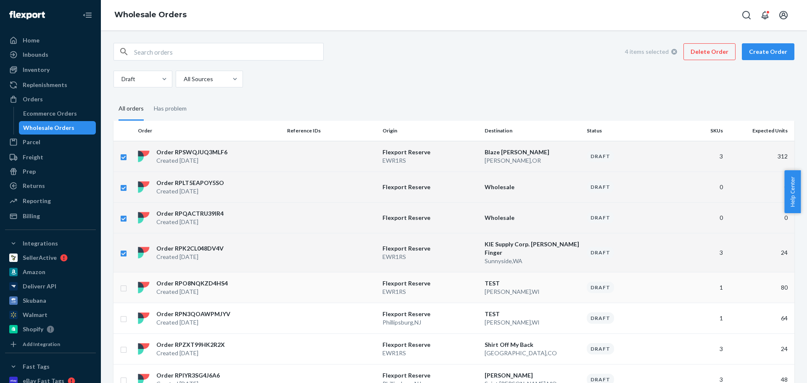
click at [126, 283] on input "checkbox" at bounding box center [123, 287] width 7 height 9
checkbox input "true"
click at [124, 313] on input "checkbox" at bounding box center [123, 317] width 7 height 9
checkbox input "true"
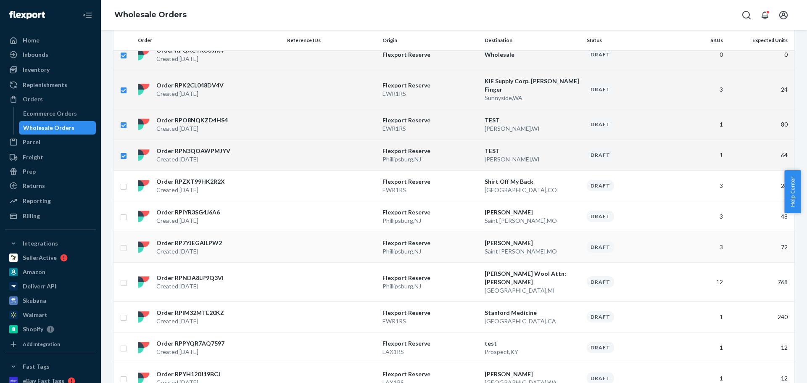
scroll to position [168, 0]
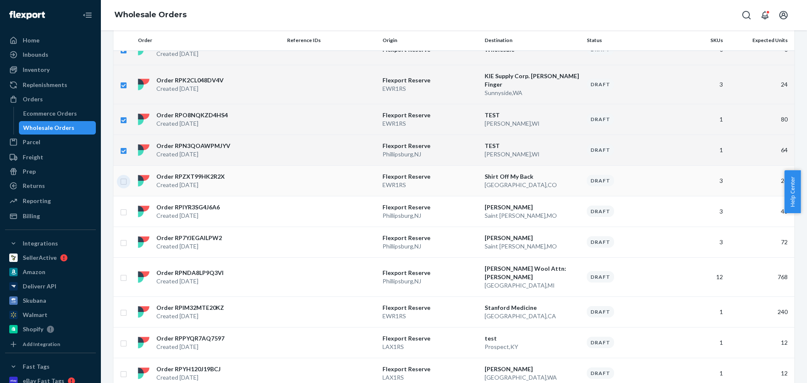
click at [122, 176] on input "checkbox" at bounding box center [123, 180] width 7 height 9
checkbox input "true"
click at [123, 207] on input "checkbox" at bounding box center [123, 211] width 7 height 9
checkbox input "true"
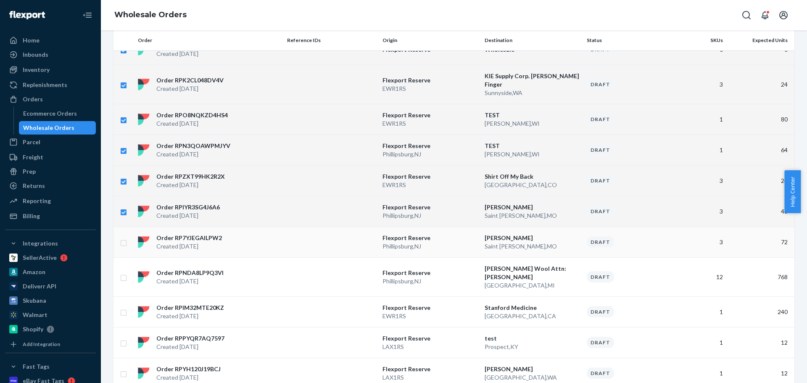
click at [123, 237] on input "checkbox" at bounding box center [123, 241] width 7 height 9
checkbox input "true"
click at [125, 272] on input "checkbox" at bounding box center [123, 276] width 7 height 9
checkbox input "true"
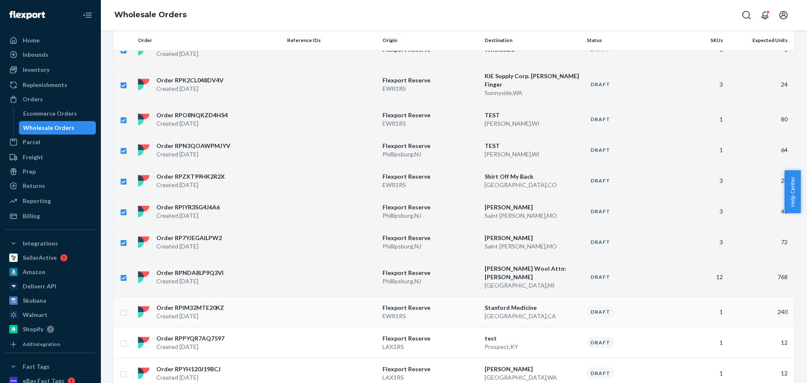
click at [124, 307] on input "checkbox" at bounding box center [123, 311] width 7 height 9
checkbox input "true"
click at [122, 338] on input "checkbox" at bounding box center [123, 342] width 7 height 9
checkbox input "true"
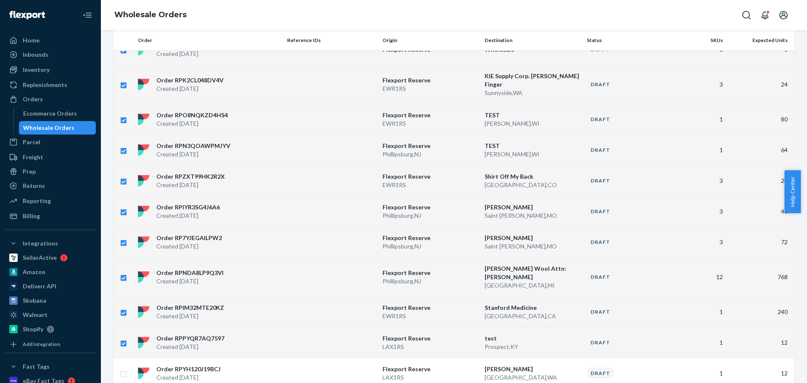
scroll to position [294, 0]
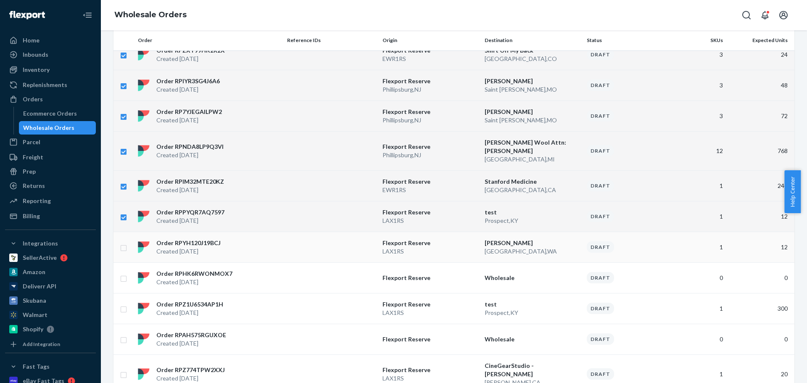
click at [124, 242] on input "checkbox" at bounding box center [123, 246] width 7 height 9
checkbox input "true"
click at [123, 273] on input "checkbox" at bounding box center [123, 277] width 7 height 9
checkbox input "true"
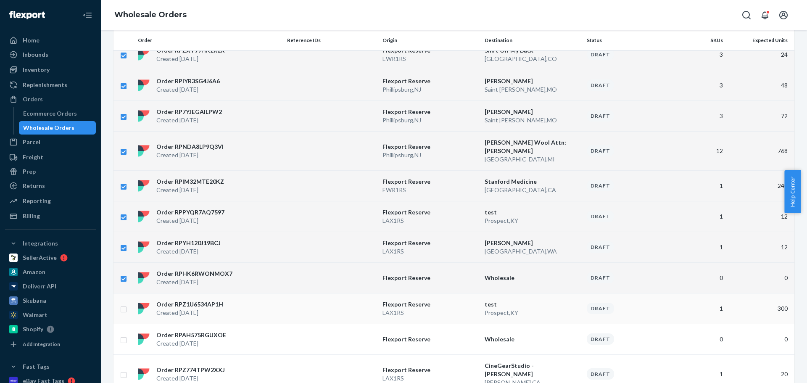
click at [123, 304] on input "checkbox" at bounding box center [123, 308] width 7 height 9
checkbox input "true"
click at [123, 334] on input "checkbox" at bounding box center [123, 338] width 7 height 9
checkbox input "true"
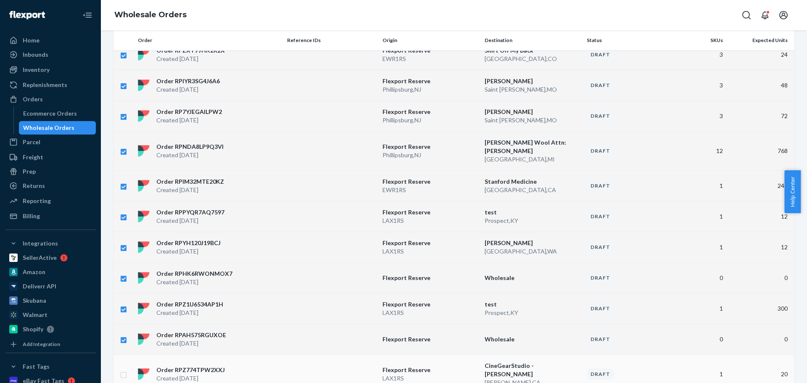
click at [124, 369] on input "checkbox" at bounding box center [123, 373] width 7 height 9
checkbox input "true"
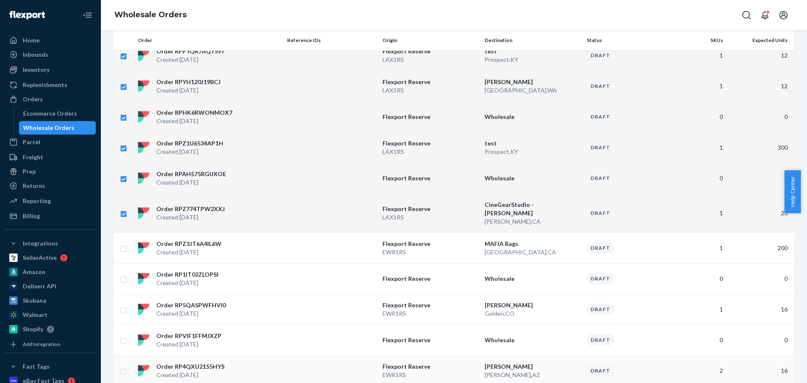
scroll to position [462, 0]
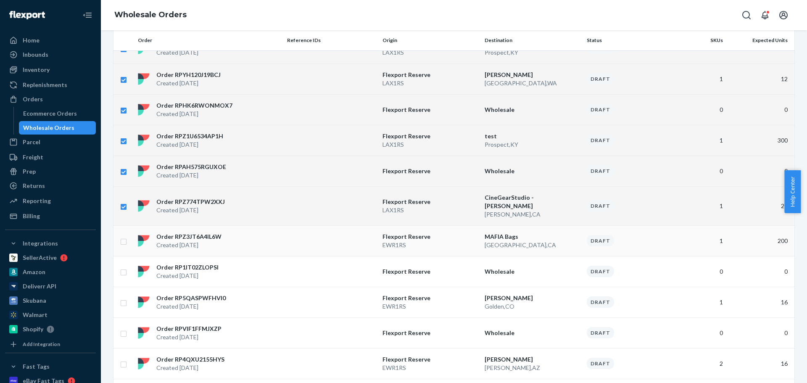
click at [124, 236] on input "checkbox" at bounding box center [123, 240] width 7 height 9
checkbox input "true"
click at [123, 267] on input "checkbox" at bounding box center [123, 271] width 7 height 9
checkbox input "true"
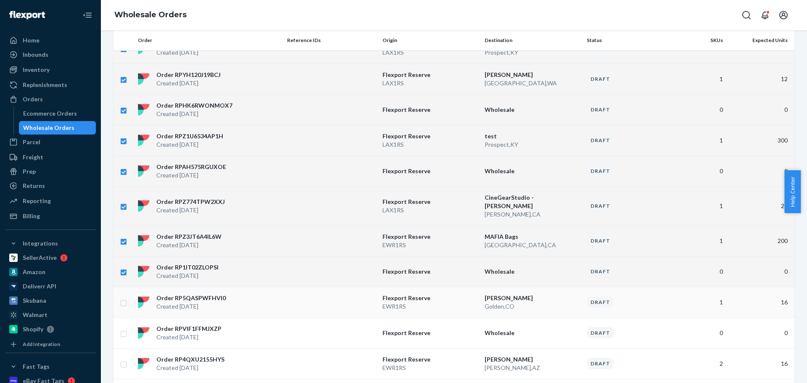
click at [124, 297] on input "checkbox" at bounding box center [123, 301] width 7 height 9
checkbox input "true"
click at [124, 328] on input "checkbox" at bounding box center [123, 332] width 7 height 9
checkbox input "true"
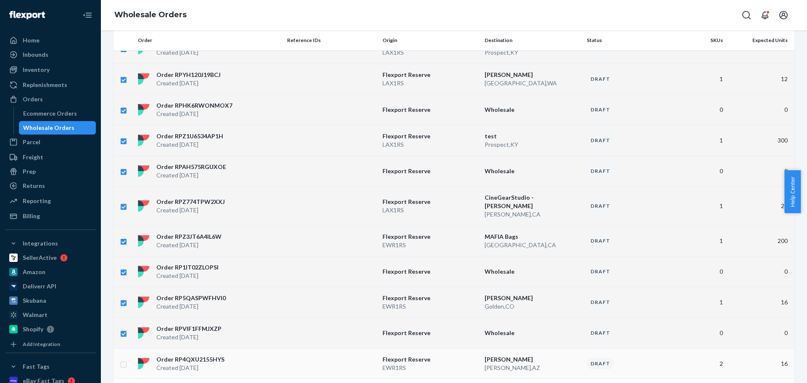
click at [123, 359] on input "checkbox" at bounding box center [123, 363] width 7 height 9
checkbox input "true"
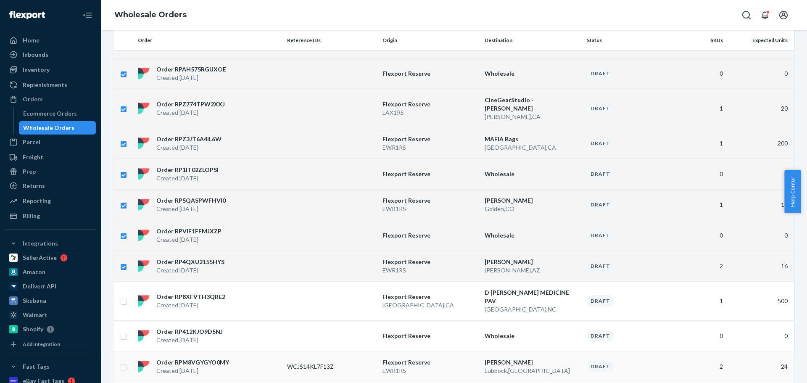
scroll to position [570, 0]
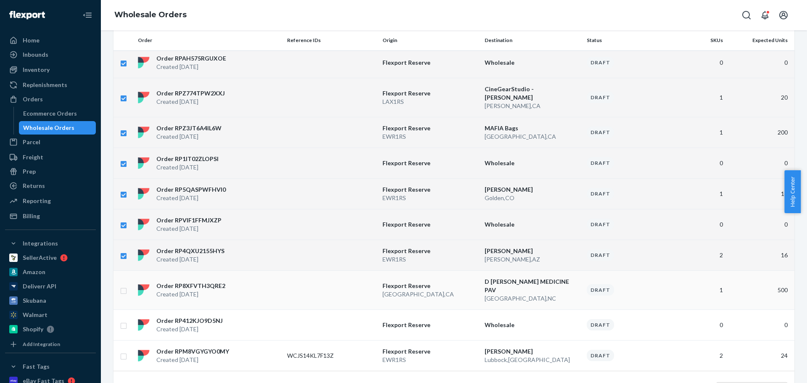
click at [123, 285] on input "checkbox" at bounding box center [123, 289] width 7 height 9
checkbox input "true"
click at [123, 320] on input "checkbox" at bounding box center [123, 324] width 7 height 9
checkbox input "true"
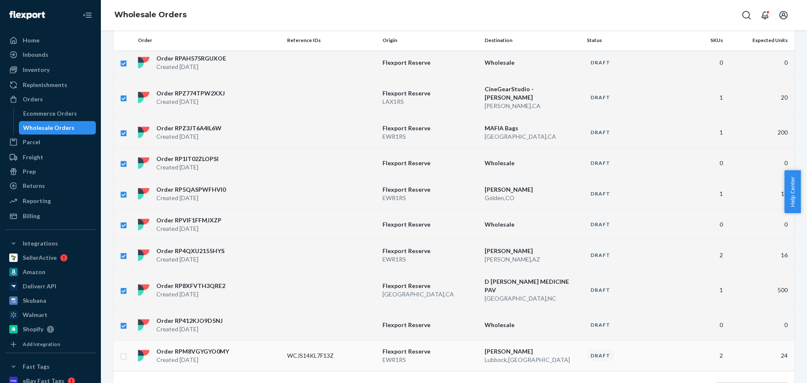
click at [124, 351] on input "checkbox" at bounding box center [123, 355] width 7 height 9
checkbox input "true"
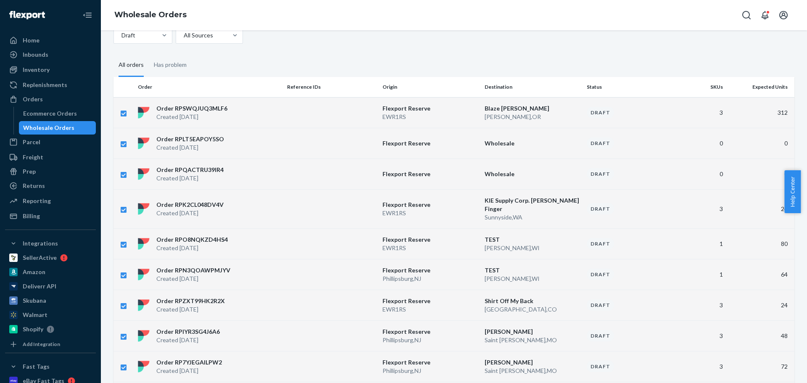
scroll to position [0, 0]
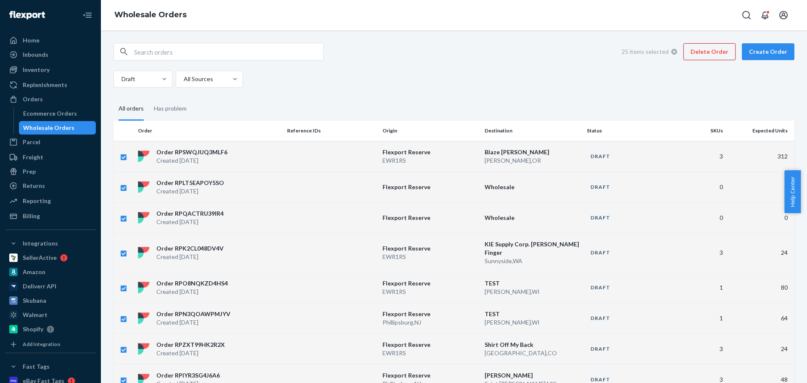
click at [707, 54] on button "Delete Order" at bounding box center [709, 51] width 52 height 17
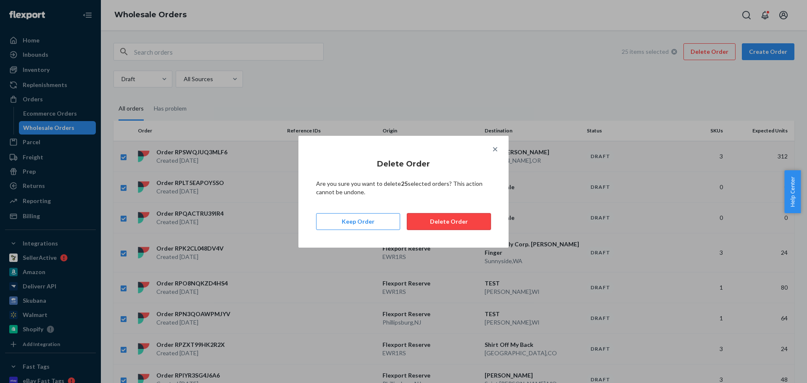
click at [449, 217] on button "Delete Order" at bounding box center [449, 221] width 84 height 17
checkbox input "false"
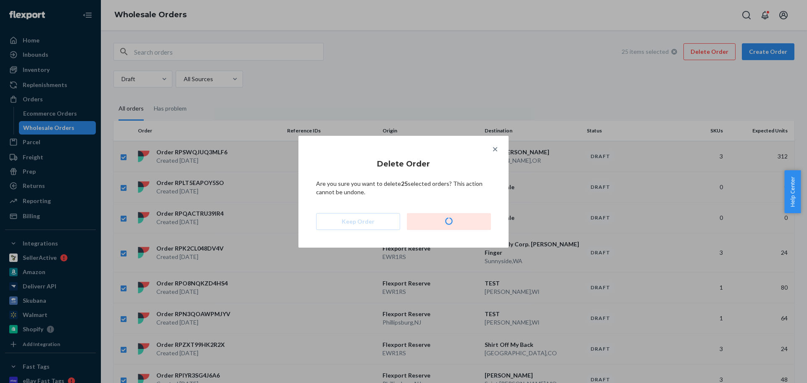
checkbox input "false"
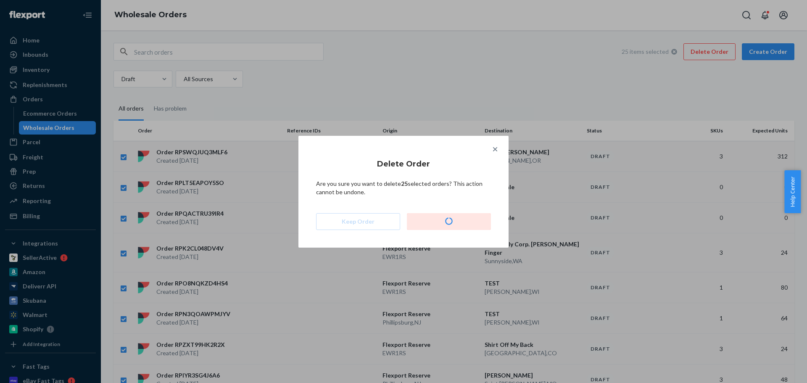
checkbox input "false"
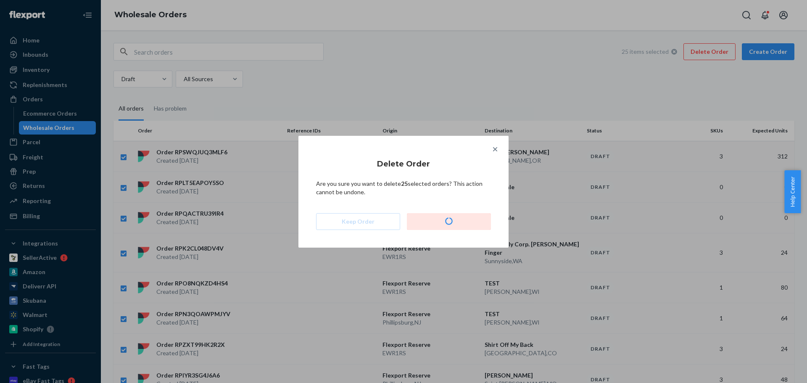
checkbox input "false"
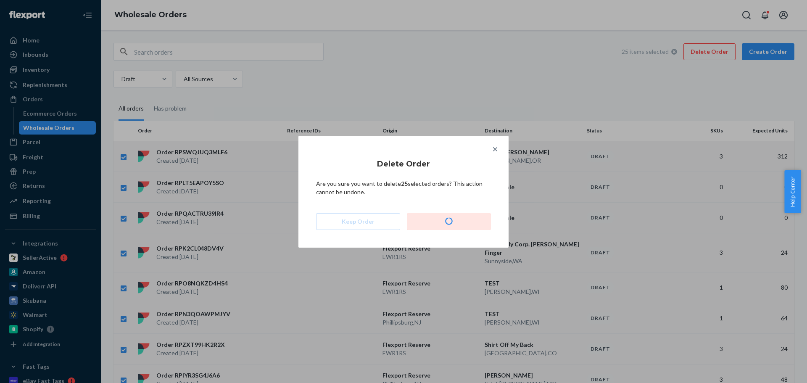
checkbox input "false"
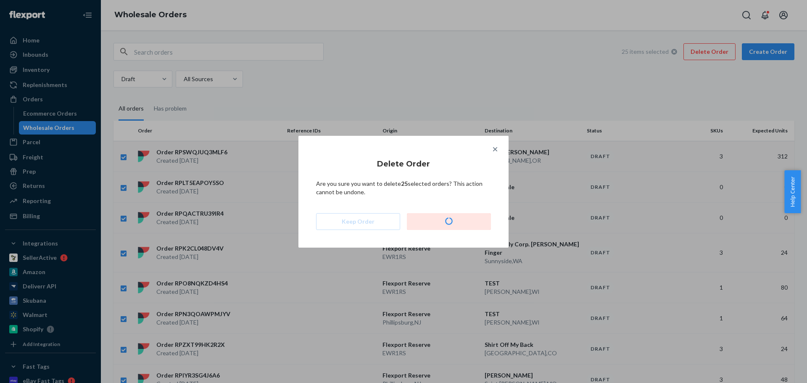
checkbox input "false"
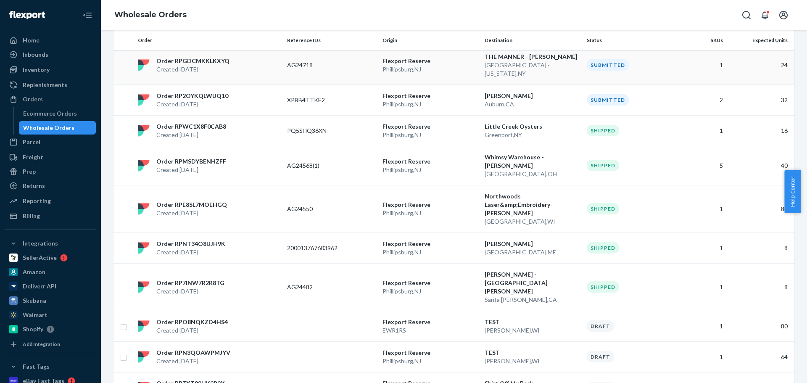
scroll to position [294, 0]
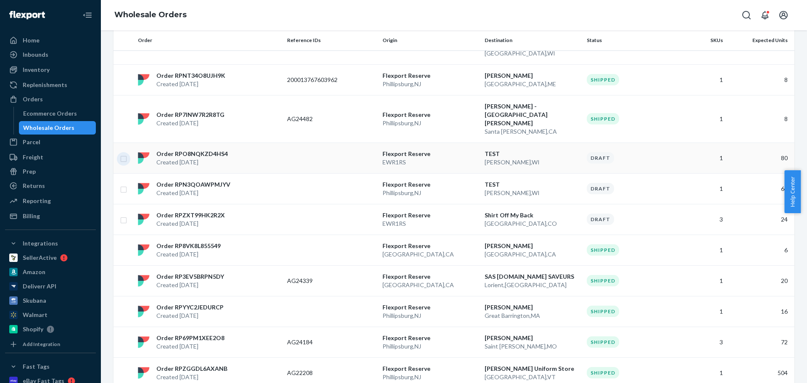
click at [123, 153] on input "checkbox" at bounding box center [123, 157] width 7 height 9
checkbox input "true"
click at [123, 184] on input "checkbox" at bounding box center [123, 188] width 7 height 9
checkbox input "true"
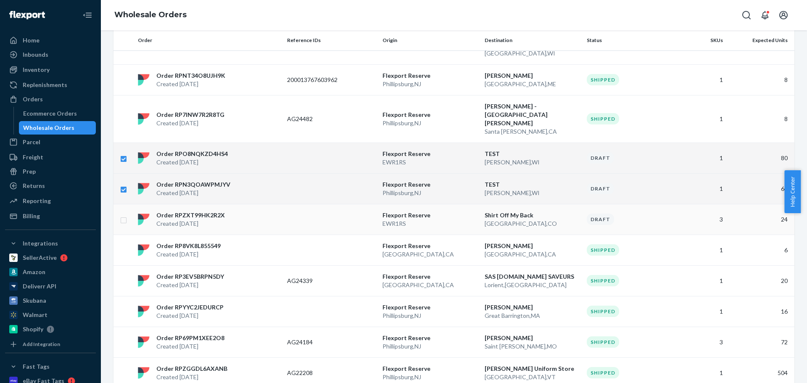
click at [123, 215] on input "checkbox" at bounding box center [123, 219] width 7 height 9
checkbox input "true"
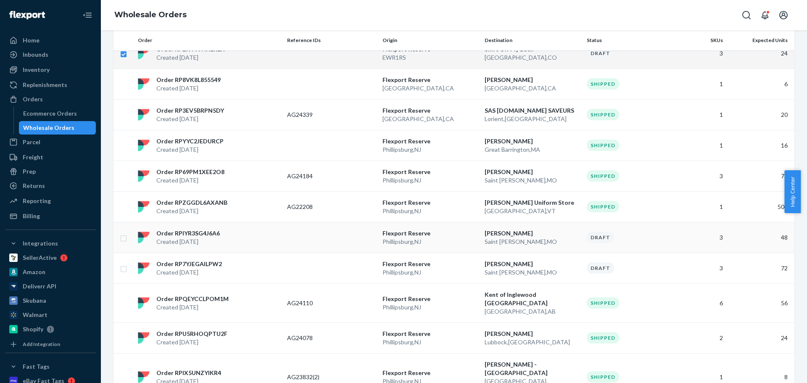
scroll to position [462, 0]
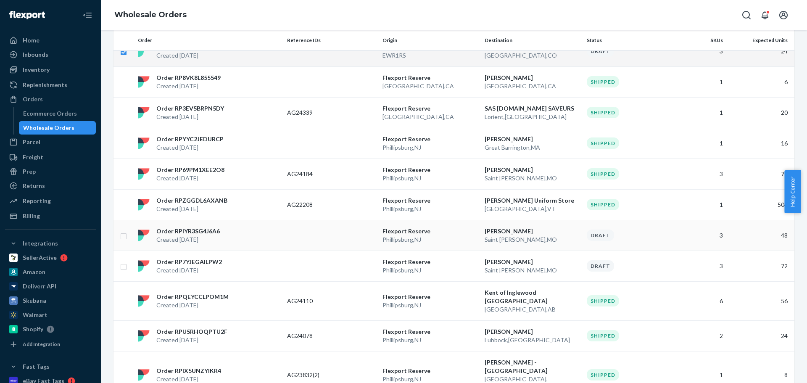
click at [123, 231] on input "checkbox" at bounding box center [123, 235] width 7 height 9
checkbox input "true"
click at [122, 261] on input "checkbox" at bounding box center [123, 265] width 7 height 9
checkbox input "true"
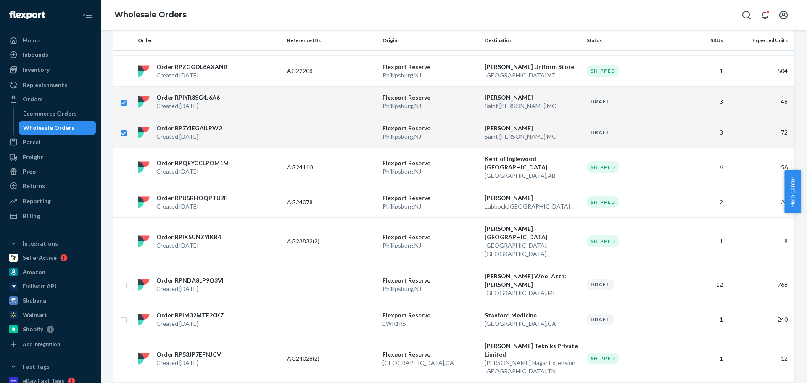
scroll to position [621, 0]
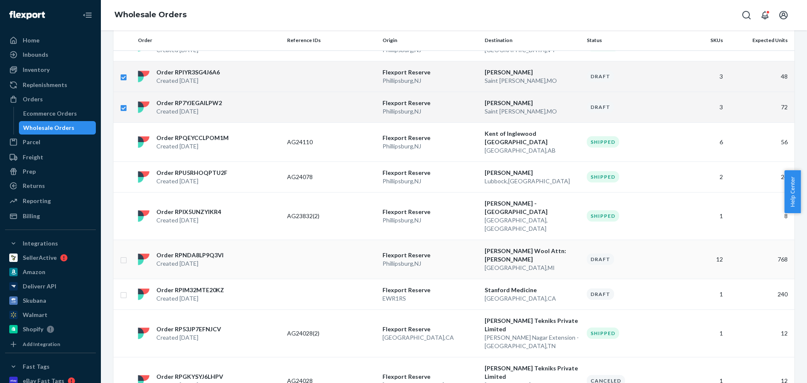
click at [123, 239] on td at bounding box center [123, 258] width 21 height 39
click at [123, 289] on input "checkbox" at bounding box center [123, 293] width 7 height 9
checkbox input "true"
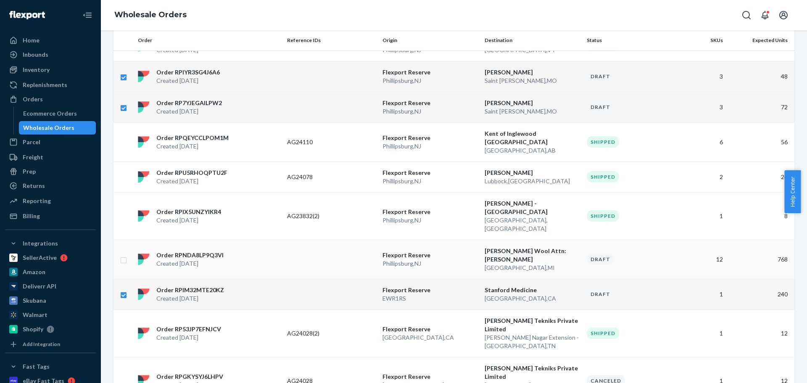
click at [123, 255] on input "checkbox" at bounding box center [123, 259] width 7 height 9
checkbox input "true"
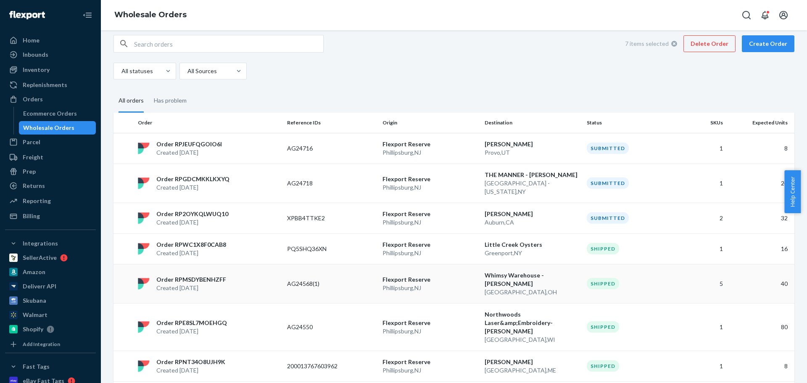
scroll to position [0, 0]
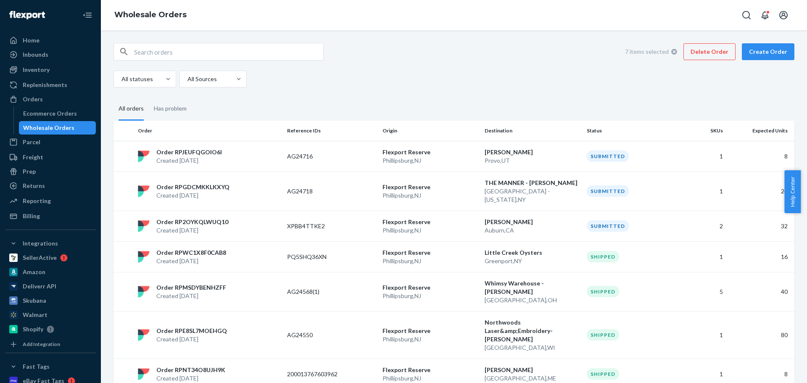
click at [709, 59] on button "Delete Order" at bounding box center [709, 51] width 52 height 17
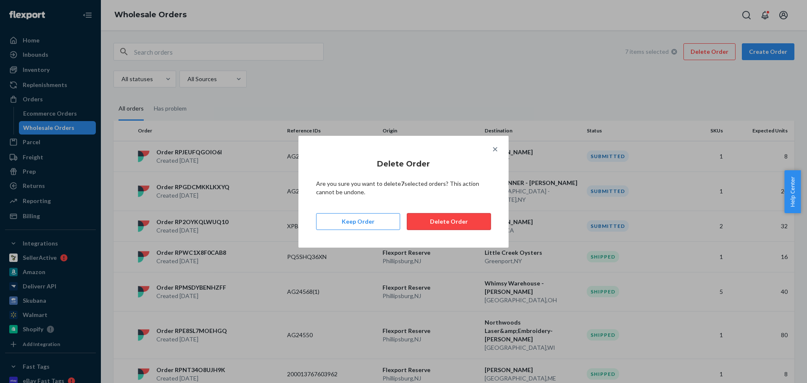
click at [462, 226] on button "Delete Order" at bounding box center [449, 221] width 84 height 17
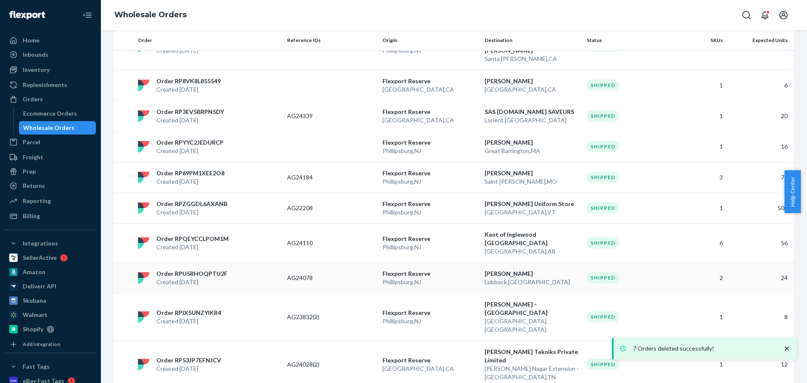
scroll to position [406, 0]
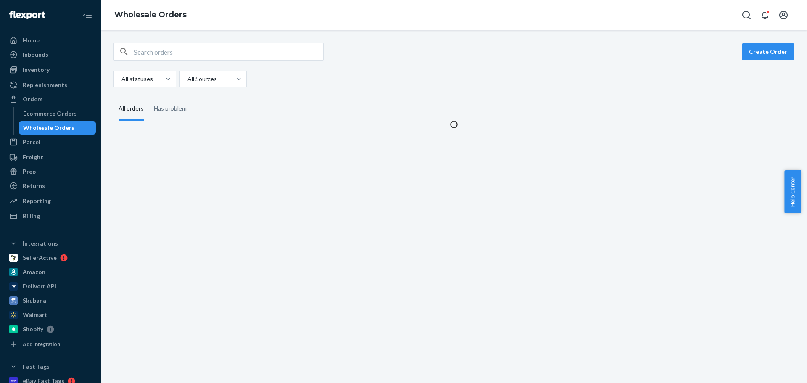
scroll to position [0, 0]
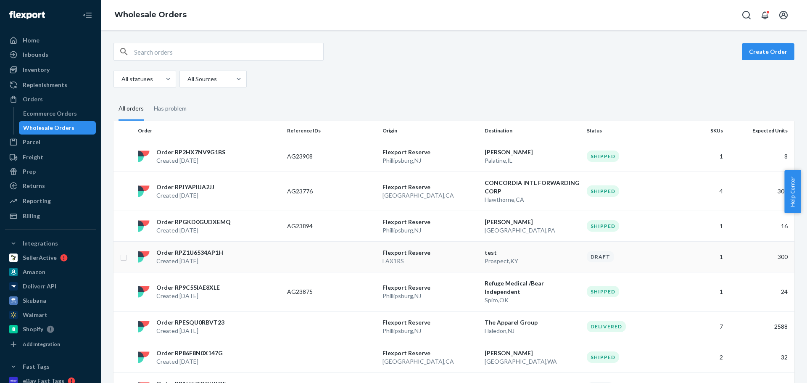
click at [124, 258] on input "checkbox" at bounding box center [123, 256] width 7 height 9
checkbox input "true"
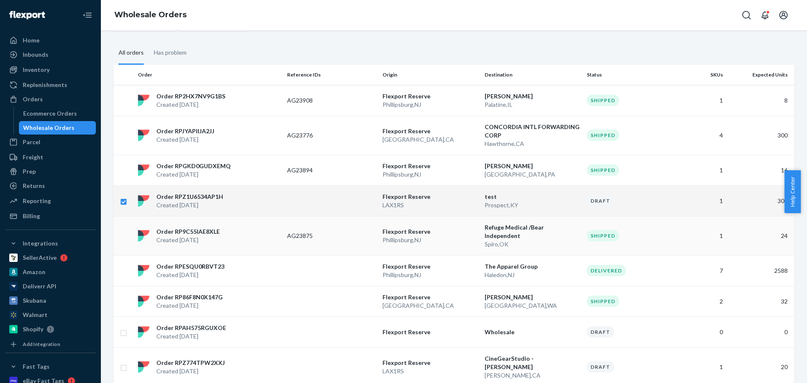
scroll to position [168, 0]
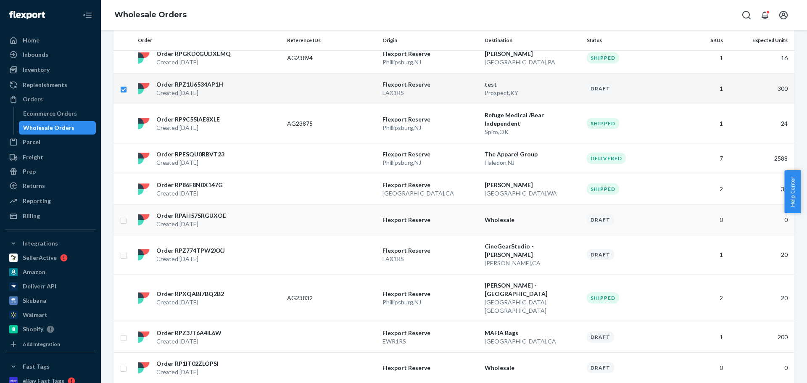
click at [123, 215] on input "checkbox" at bounding box center [123, 219] width 7 height 9
checkbox input "true"
click at [122, 250] on input "checkbox" at bounding box center [123, 254] width 7 height 9
checkbox input "true"
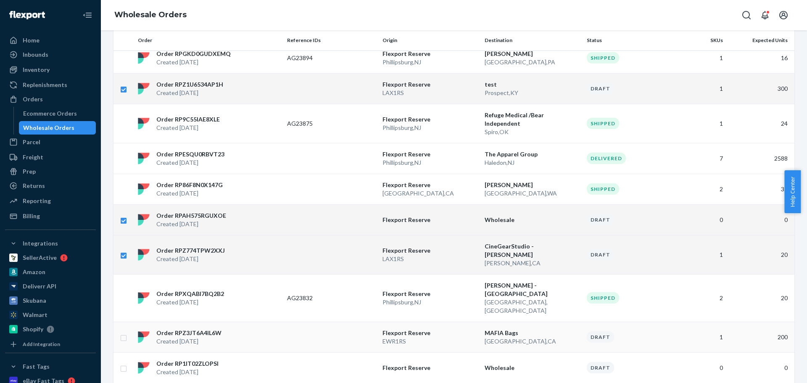
click at [123, 332] on input "checkbox" at bounding box center [123, 336] width 7 height 9
checkbox input "true"
click at [123, 363] on input "checkbox" at bounding box center [123, 367] width 7 height 9
checkbox input "true"
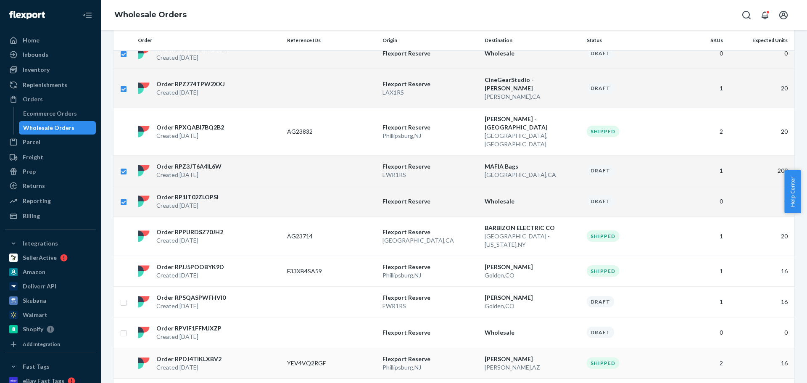
scroll to position [336, 0]
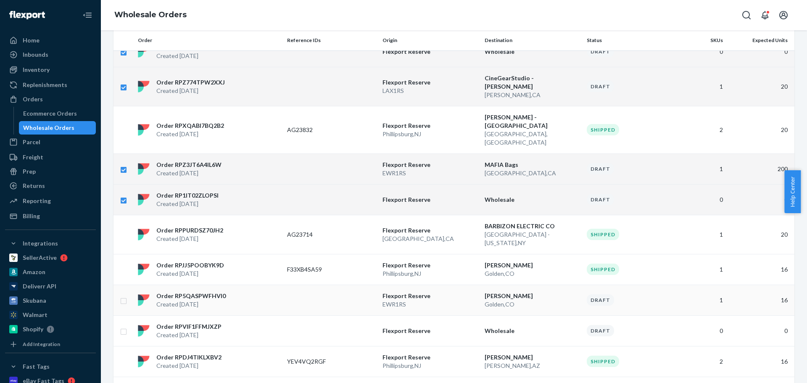
click at [123, 295] on input "checkbox" at bounding box center [123, 299] width 7 height 9
checkbox input "true"
click at [122, 326] on input "checkbox" at bounding box center [123, 330] width 7 height 9
checkbox input "true"
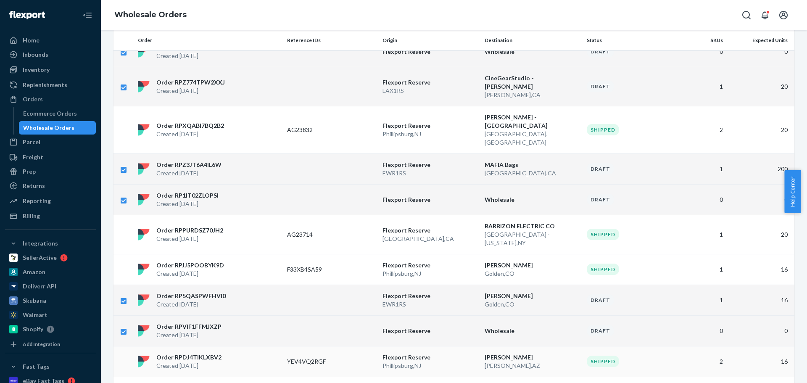
scroll to position [420, 0]
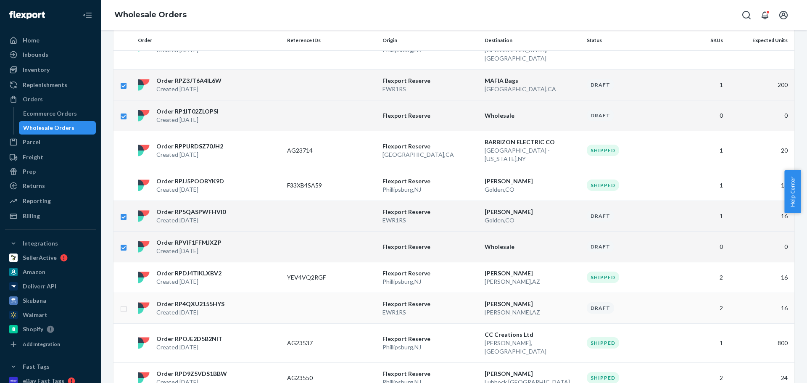
click at [122, 303] on input "checkbox" at bounding box center [123, 307] width 7 height 9
checkbox input "true"
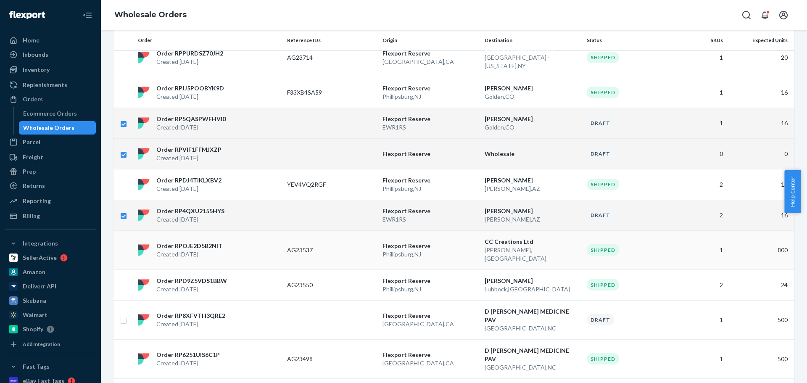
scroll to position [546, 0]
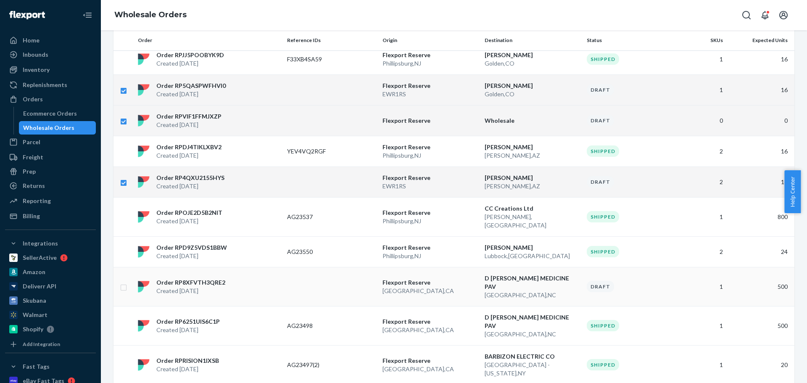
click at [123, 282] on input "checkbox" at bounding box center [123, 286] width 7 height 9
checkbox input "true"
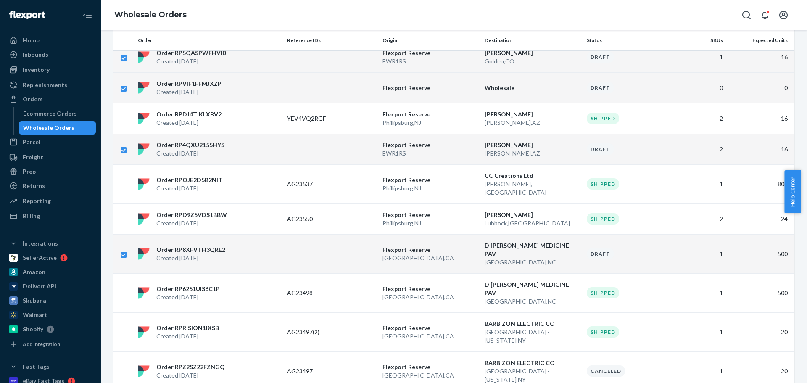
drag, startPoint x: 122, startPoint y: 319, endPoint x: 126, endPoint y: 322, distance: 5.5
checkbox input "true"
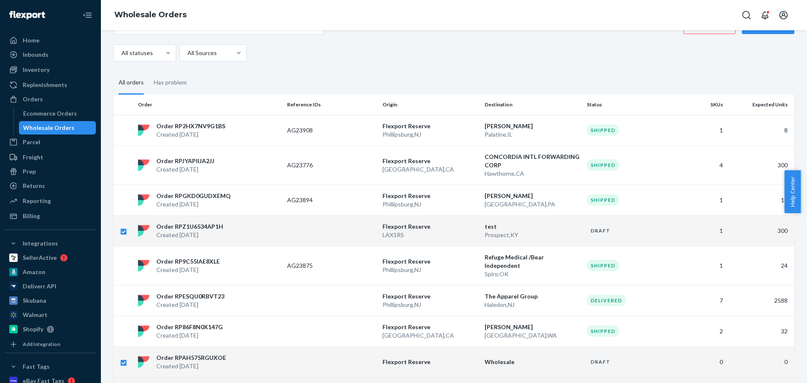
scroll to position [0, 0]
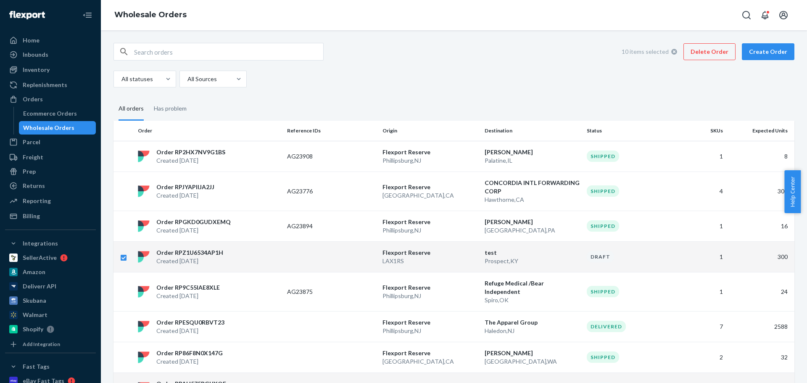
click at [720, 51] on button "Delete Order" at bounding box center [709, 51] width 52 height 17
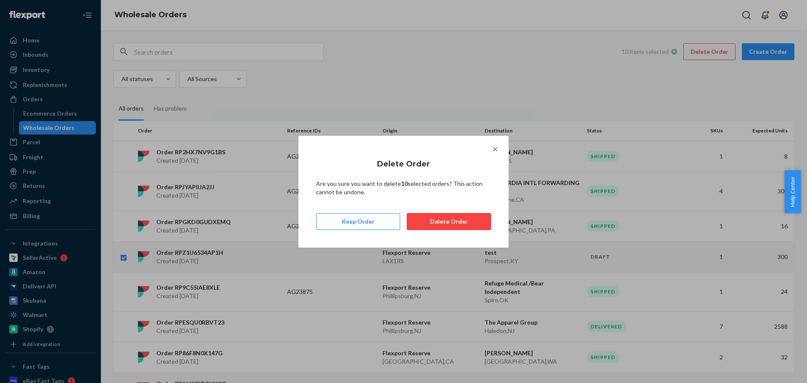
click at [468, 222] on button "Delete Order" at bounding box center [449, 221] width 84 height 17
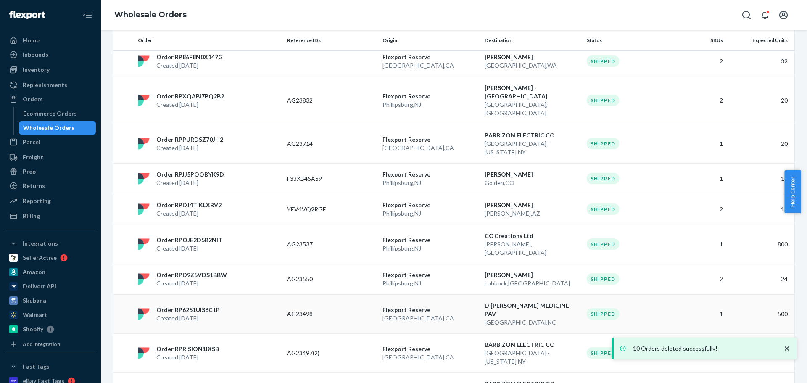
scroll to position [272, 0]
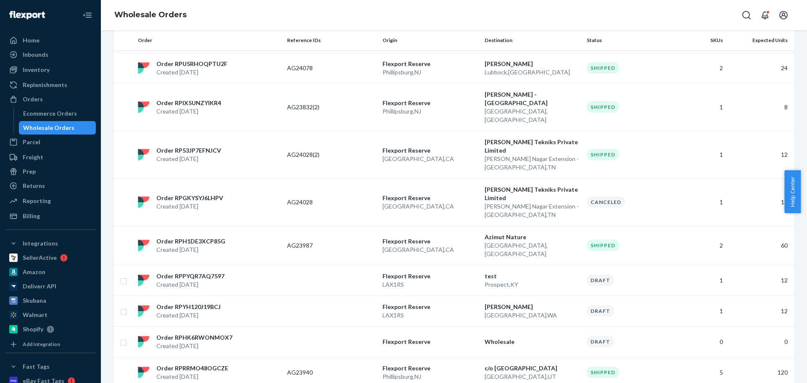
scroll to position [629, 0]
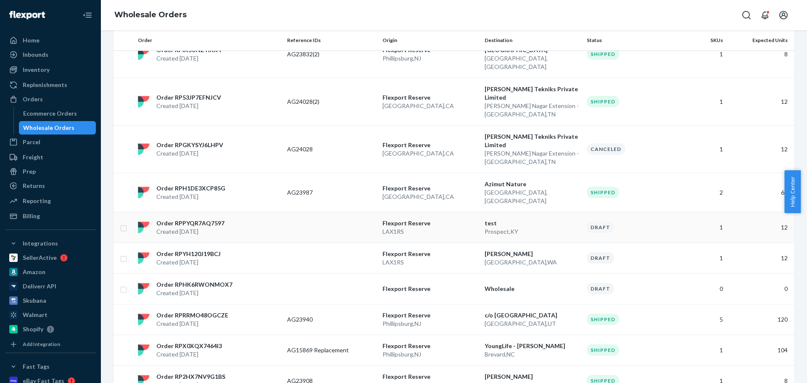
click at [121, 223] on input "checkbox" at bounding box center [123, 227] width 7 height 9
checkbox input "true"
click at [124, 253] on input "checkbox" at bounding box center [123, 257] width 7 height 9
checkbox input "true"
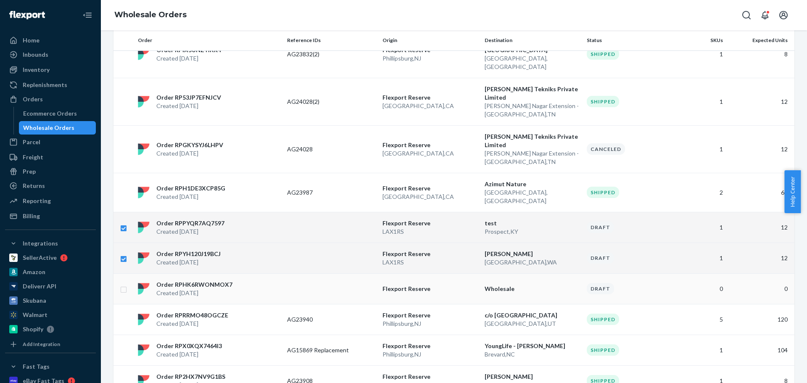
click at [124, 284] on input "checkbox" at bounding box center [123, 288] width 7 height 9
checkbox input "true"
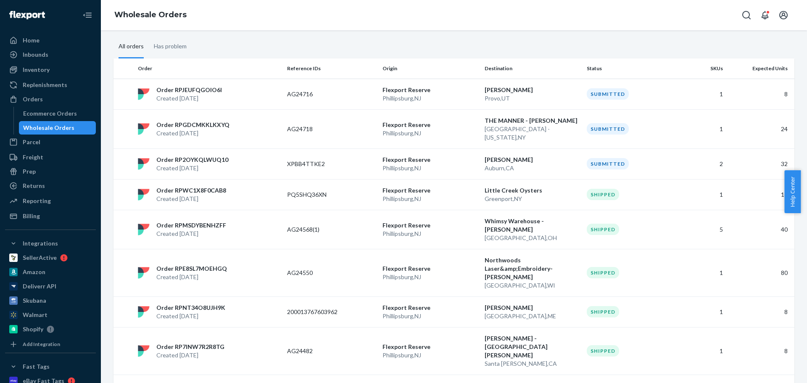
scroll to position [0, 0]
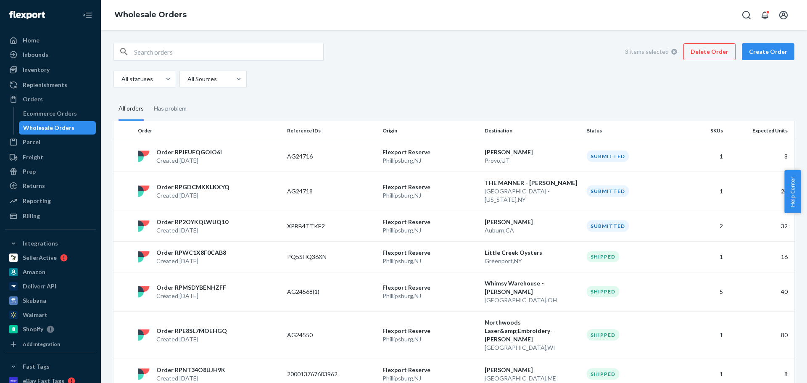
click at [710, 50] on button "Delete Order" at bounding box center [709, 51] width 52 height 17
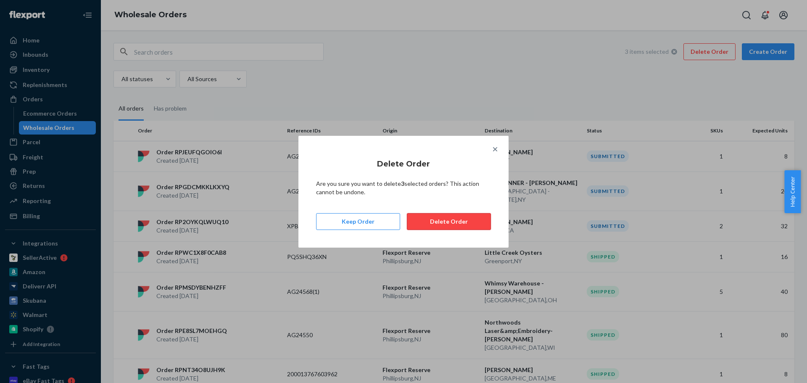
click at [457, 222] on button "Delete Order" at bounding box center [449, 221] width 84 height 17
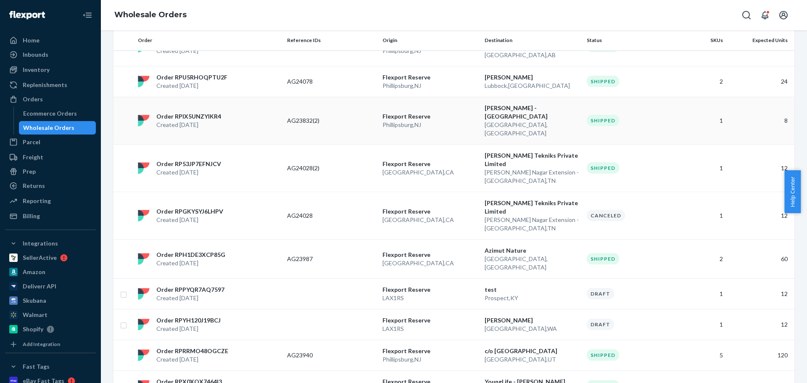
scroll to position [638, 0]
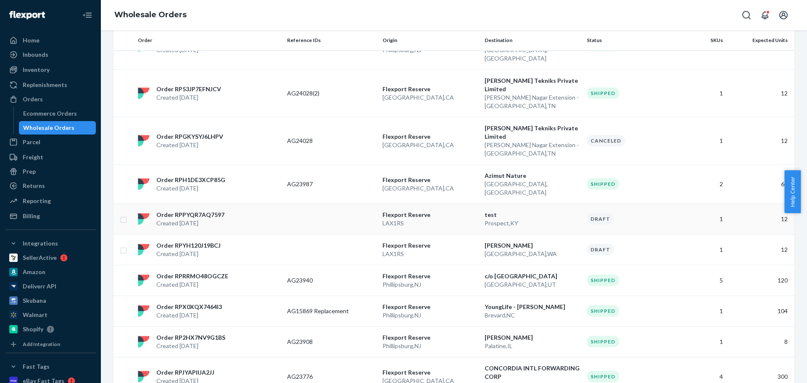
click at [122, 214] on input "checkbox" at bounding box center [123, 218] width 7 height 9
checkbox input "true"
click at [122, 245] on input "checkbox" at bounding box center [123, 249] width 7 height 9
checkbox input "true"
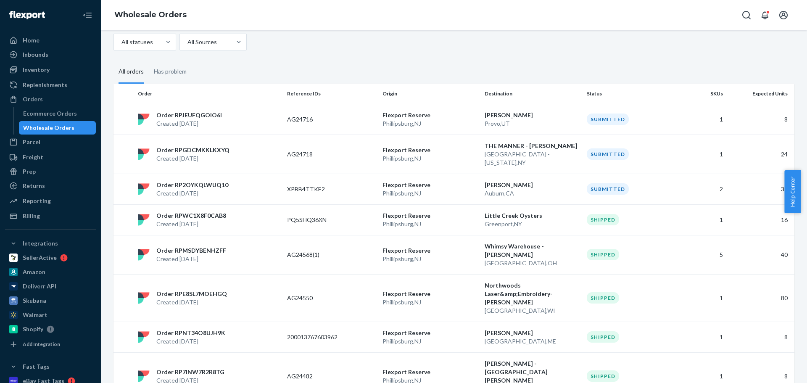
scroll to position [0, 0]
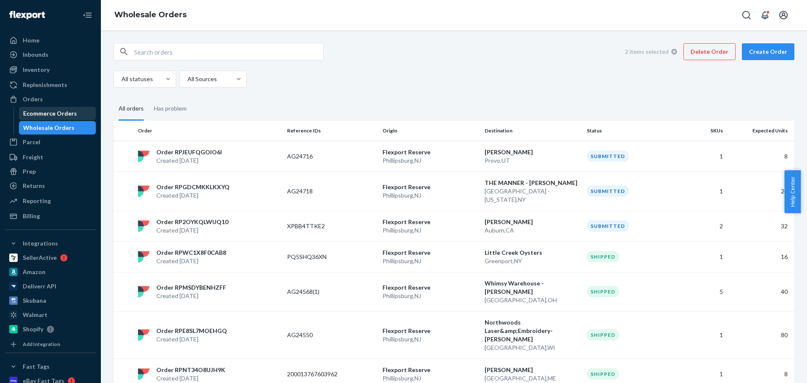
drag, startPoint x: 51, startPoint y: 105, endPoint x: 55, endPoint y: 117, distance: 12.2
click at [51, 105] on link "Orders" at bounding box center [50, 98] width 91 height 13
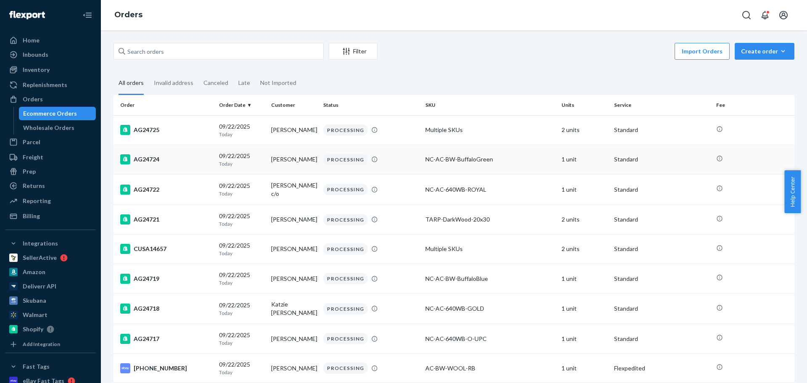
click at [198, 155] on div "AG24724" at bounding box center [166, 159] width 92 height 10
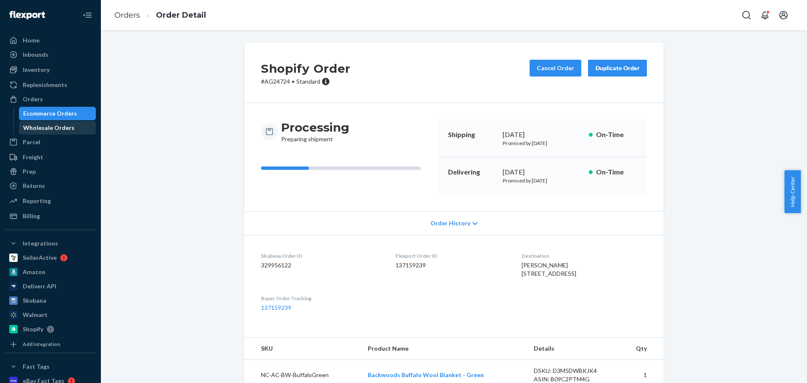
click at [49, 96] on div "Orders" at bounding box center [50, 99] width 89 height 12
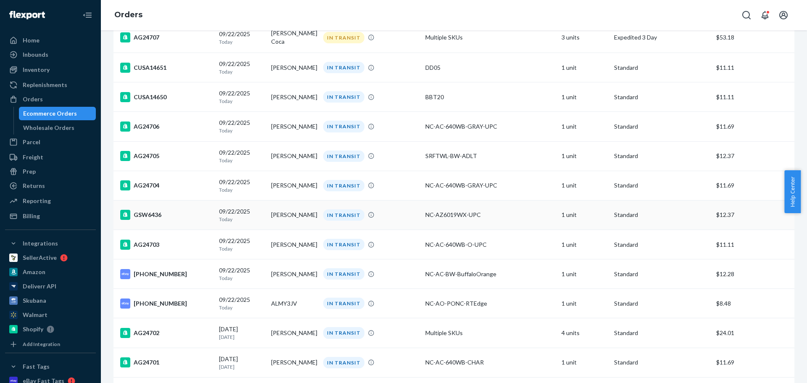
scroll to position [546, 0]
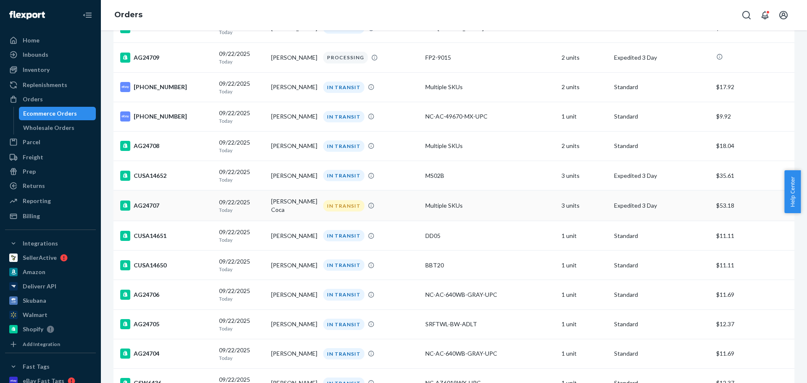
click at [179, 205] on div "AG24707" at bounding box center [166, 205] width 92 height 10
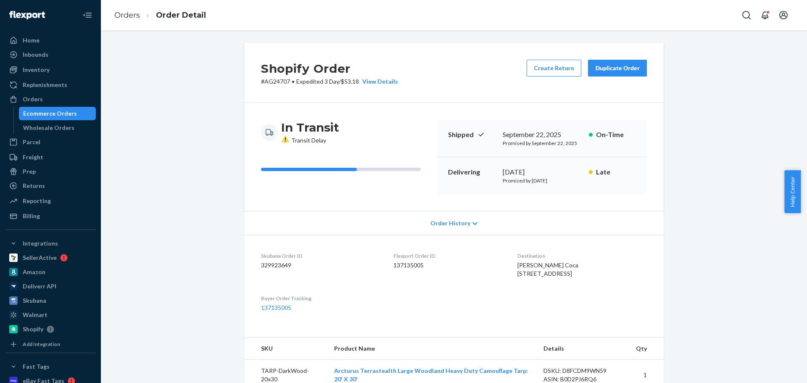
drag, startPoint x: 39, startPoint y: 97, endPoint x: 13, endPoint y: 120, distance: 34.8
click at [39, 97] on div "Orders" at bounding box center [33, 99] width 20 height 8
